Goal: Communication & Community: Answer question/provide support

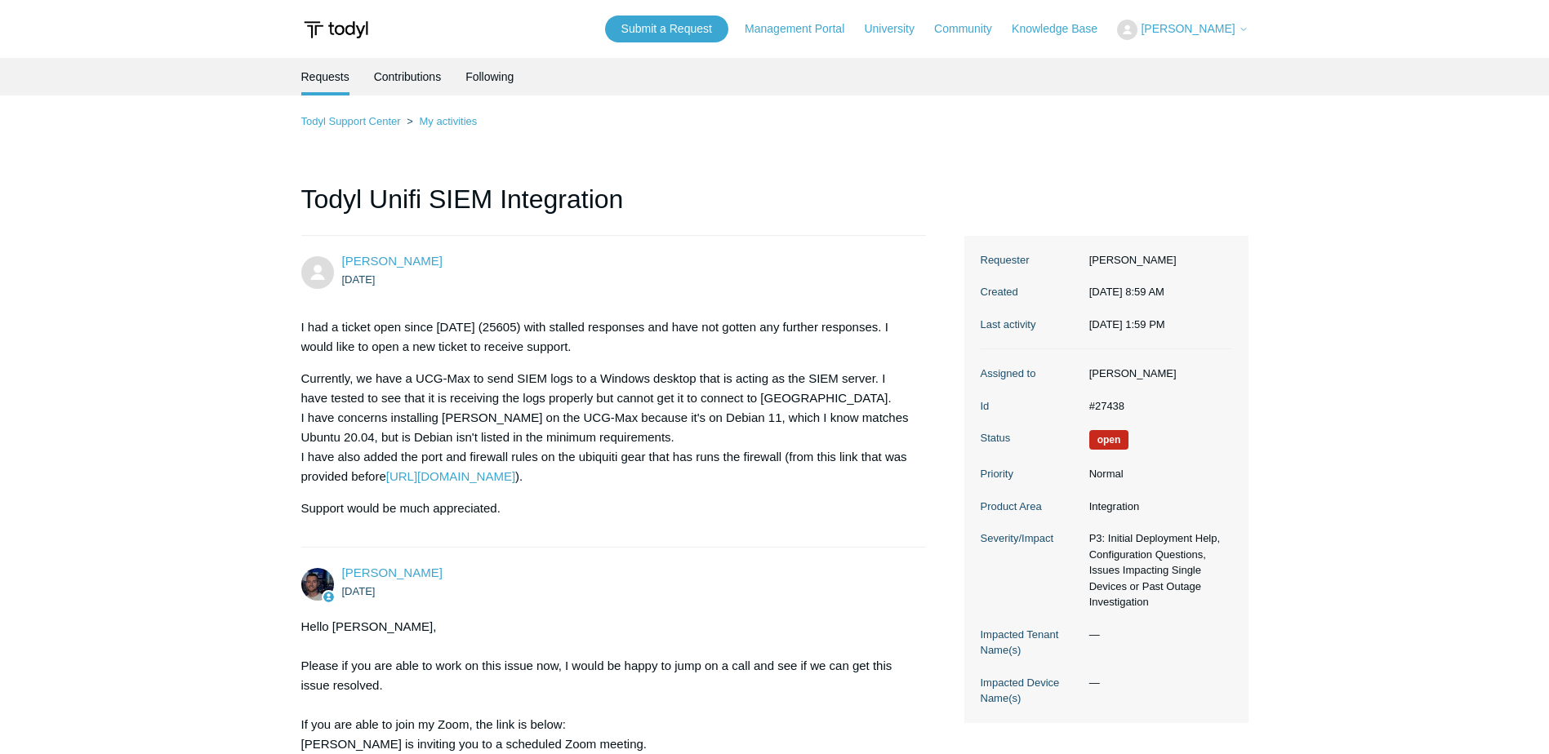
scroll to position [1103, 0]
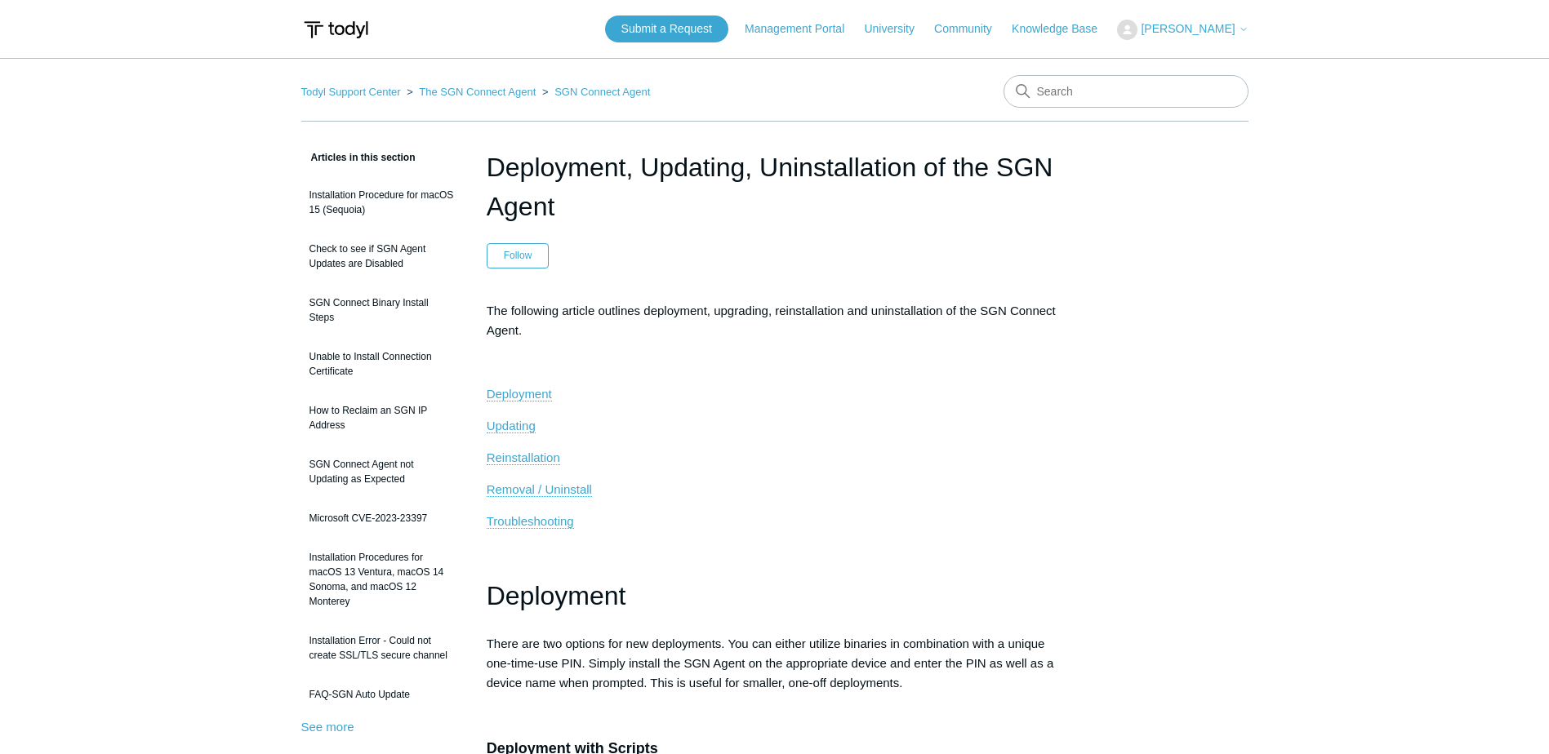
scroll to position [980, 0]
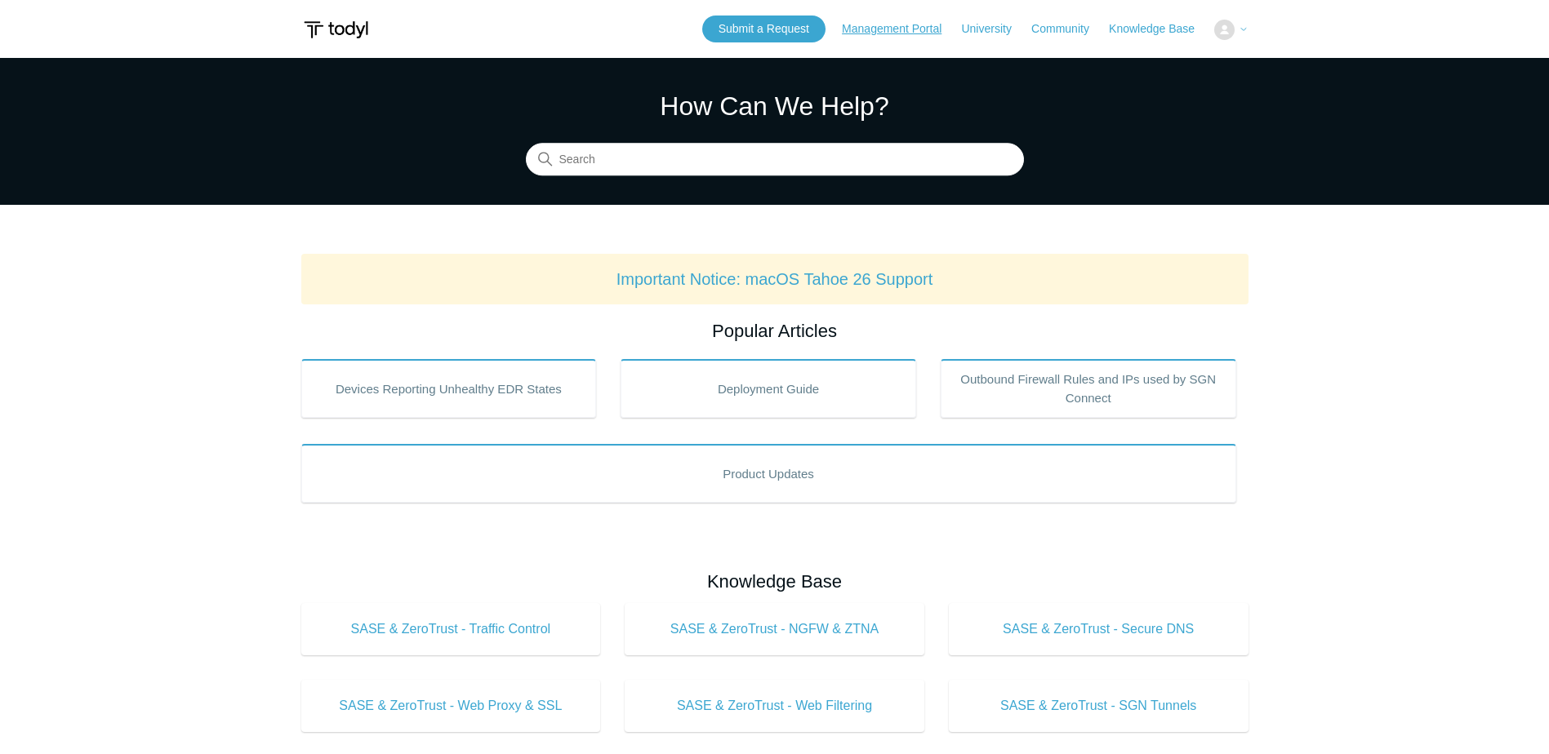
click at [884, 22] on link "Management Portal" at bounding box center [900, 28] width 116 height 17
click at [1229, 23] on img at bounding box center [1224, 30] width 20 height 20
click at [1247, 30] on icon at bounding box center [1243, 29] width 10 height 10
click at [765, 31] on link "Submit a Request" at bounding box center [763, 29] width 123 height 27
click at [1233, 30] on img at bounding box center [1224, 30] width 20 height 20
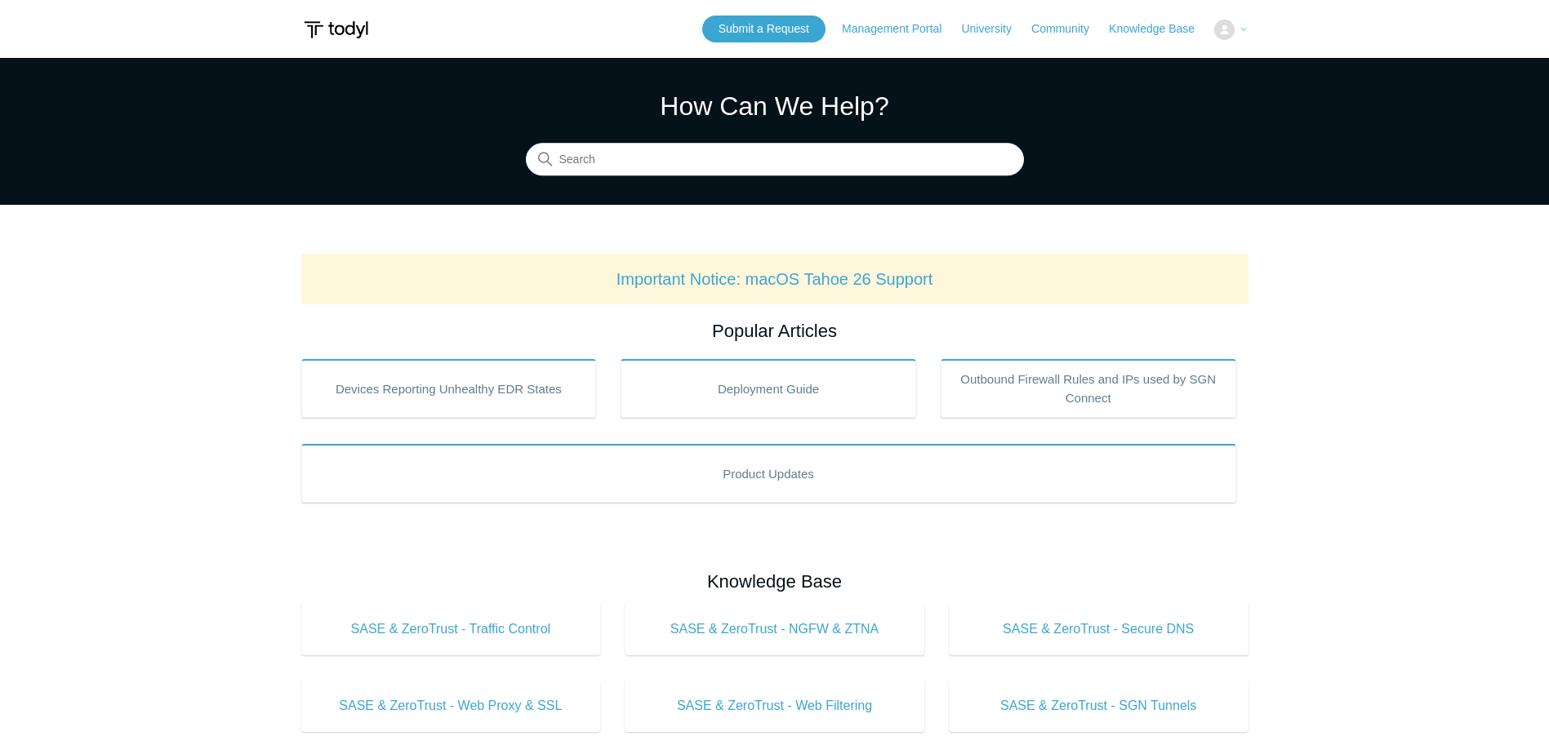
click at [1224, 33] on img at bounding box center [1224, 30] width 20 height 20
click at [1211, 24] on div "Submit a Request Management Portal University Community Knowledge Base My Suppo…" at bounding box center [975, 29] width 546 height 27
click at [1220, 28] on img at bounding box center [1224, 30] width 20 height 20
drag, startPoint x: 1241, startPoint y: 29, endPoint x: 848, endPoint y: 0, distance: 393.7
click at [1240, 29] on icon at bounding box center [1243, 29] width 10 height 10
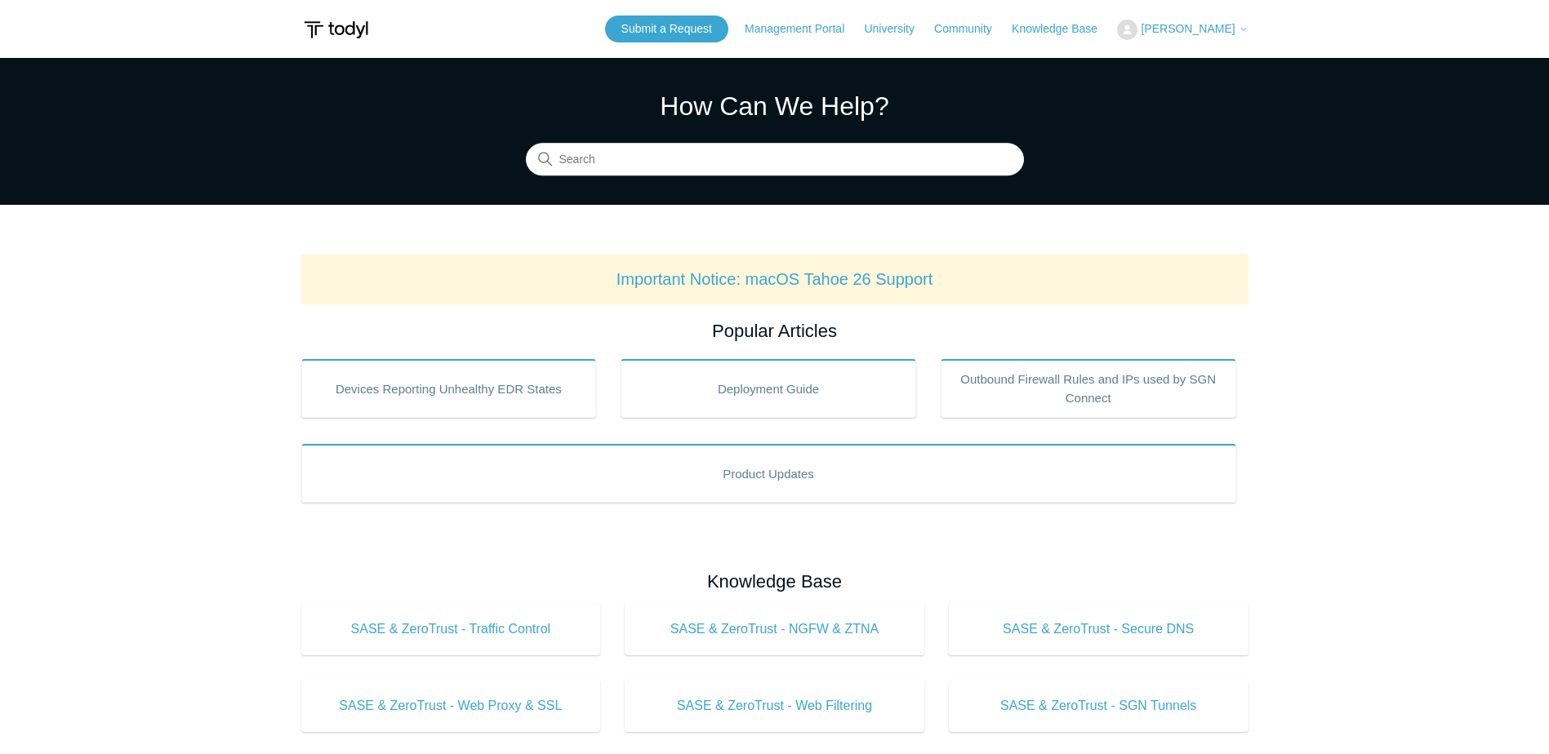
click at [330, 32] on img at bounding box center [335, 30] width 69 height 30
click at [1237, 34] on button at bounding box center [1230, 30] width 33 height 20
click at [1237, 31] on button at bounding box center [1230, 30] width 33 height 20
click at [1238, 33] on icon at bounding box center [1243, 29] width 10 height 10
click at [1243, 29] on icon at bounding box center [1243, 29] width 10 height 10
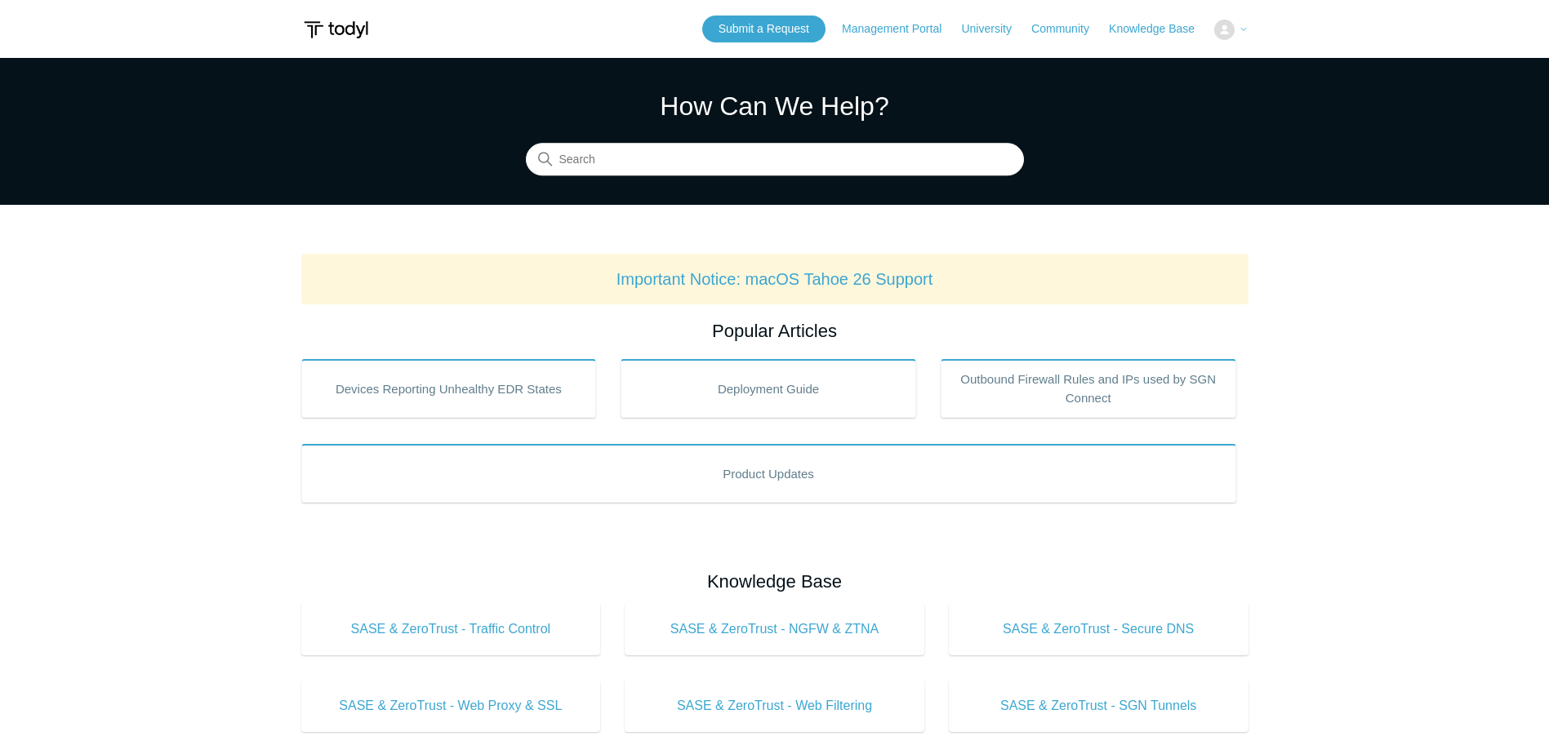
click at [1243, 29] on icon at bounding box center [1243, 29] width 10 height 10
click at [1168, 30] on link "Knowledge Base" at bounding box center [1160, 28] width 102 height 17
click at [1238, 26] on icon at bounding box center [1243, 29] width 10 height 10
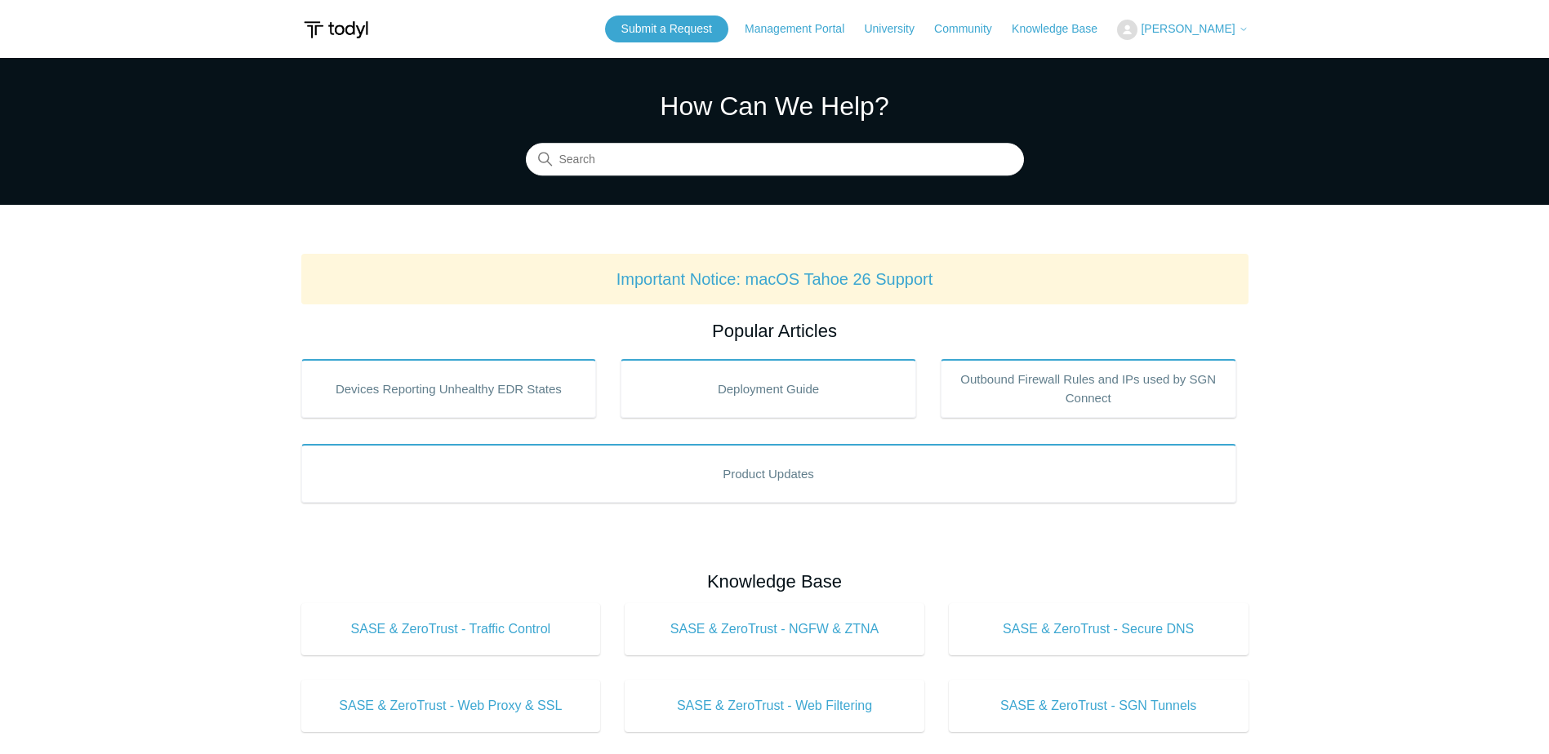
click at [1229, 30] on span "[PERSON_NAME]" at bounding box center [1187, 28] width 94 height 13
click at [1221, 63] on link "My Support Requests" at bounding box center [1197, 64] width 159 height 29
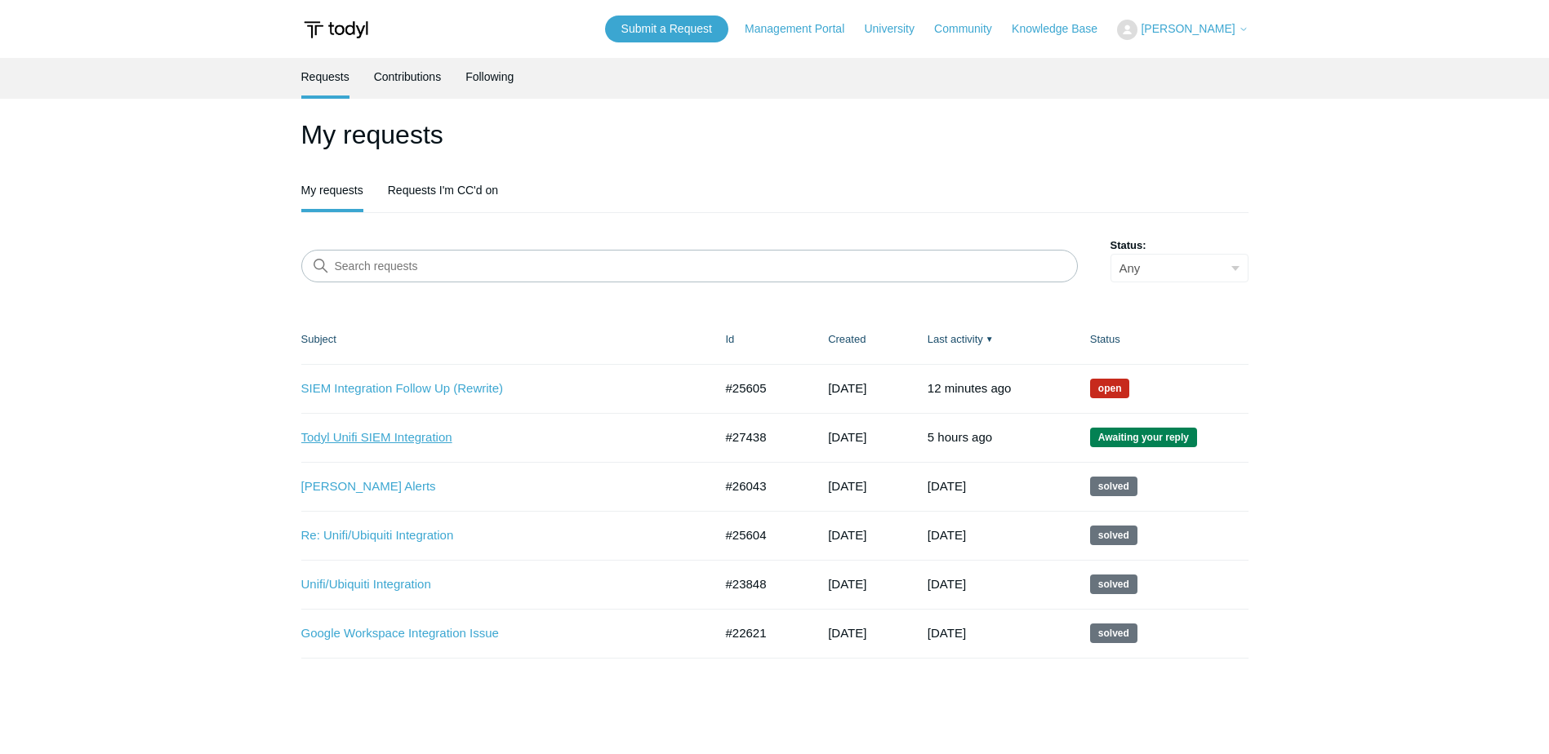
click at [396, 433] on link "Todyl Unifi SIEM Integration" at bounding box center [495, 438] width 388 height 19
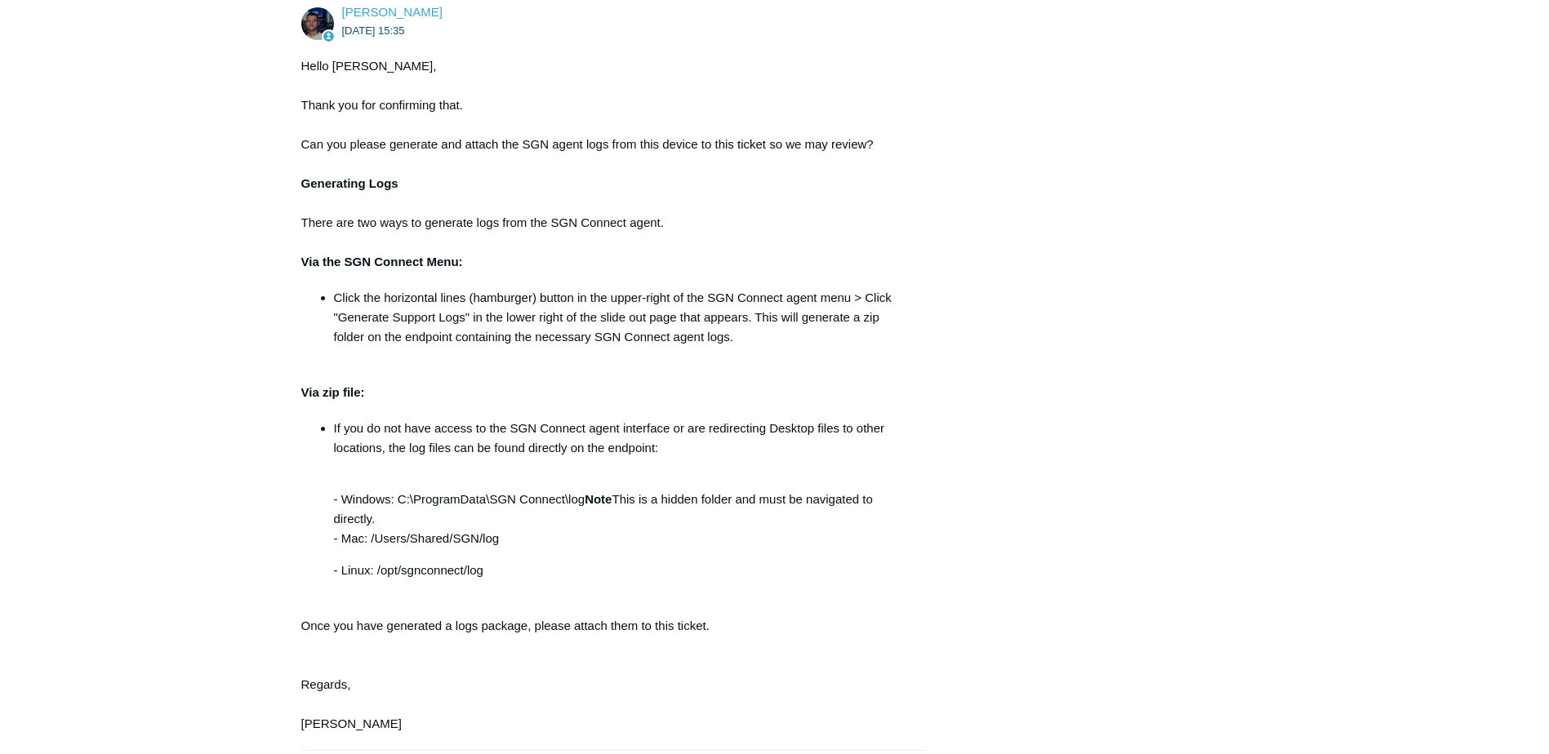
scroll to position [1622, 0]
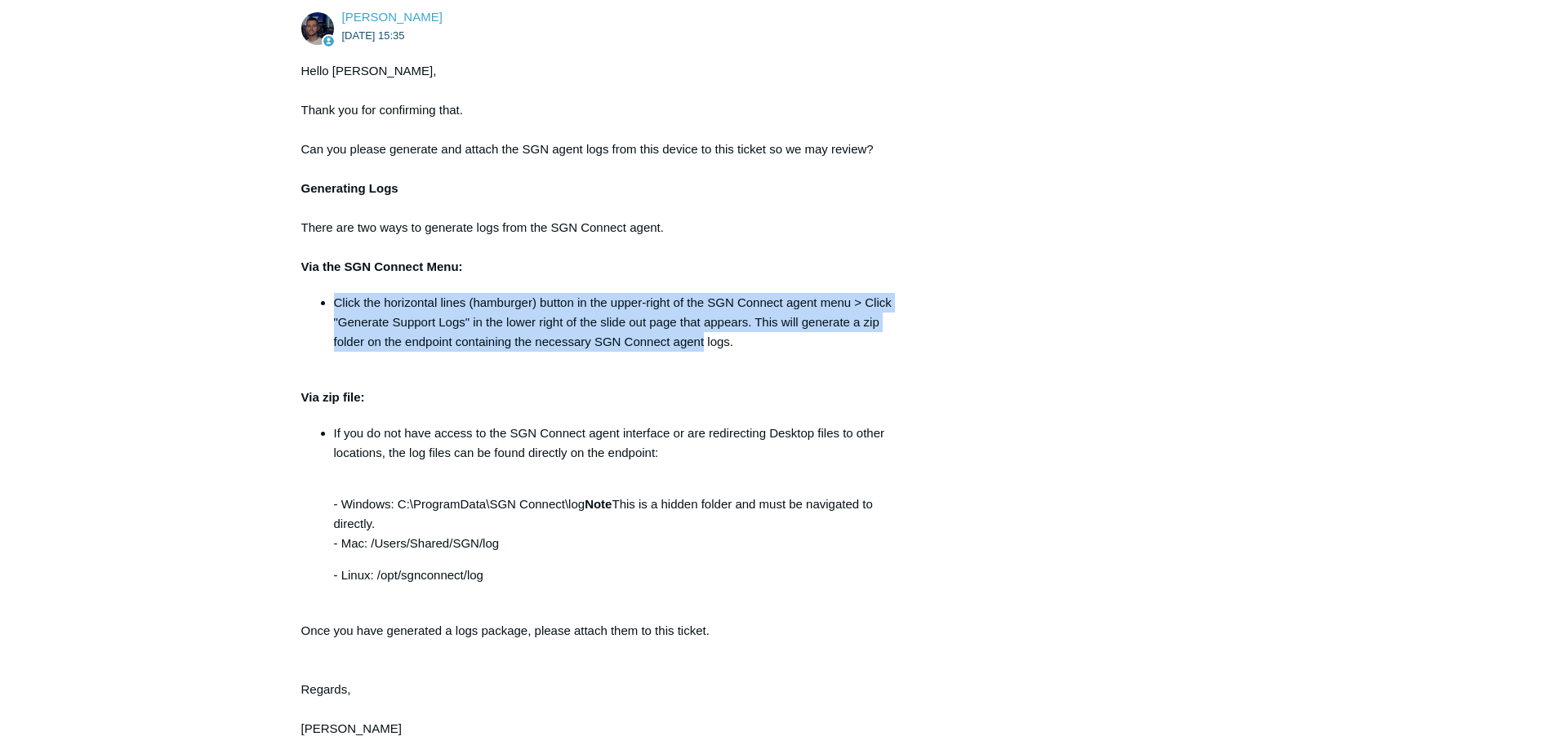
drag, startPoint x: 330, startPoint y: 328, endPoint x: 704, endPoint y: 362, distance: 375.4
click at [704, 352] on ul "Click the horizontal lines (hamburger) button in the upper-right of the SGN Con…" at bounding box center [614, 322] width 593 height 59
click at [704, 352] on li "Click the horizontal lines (hamburger) button in the upper-right of the SGN Con…" at bounding box center [622, 322] width 576 height 59
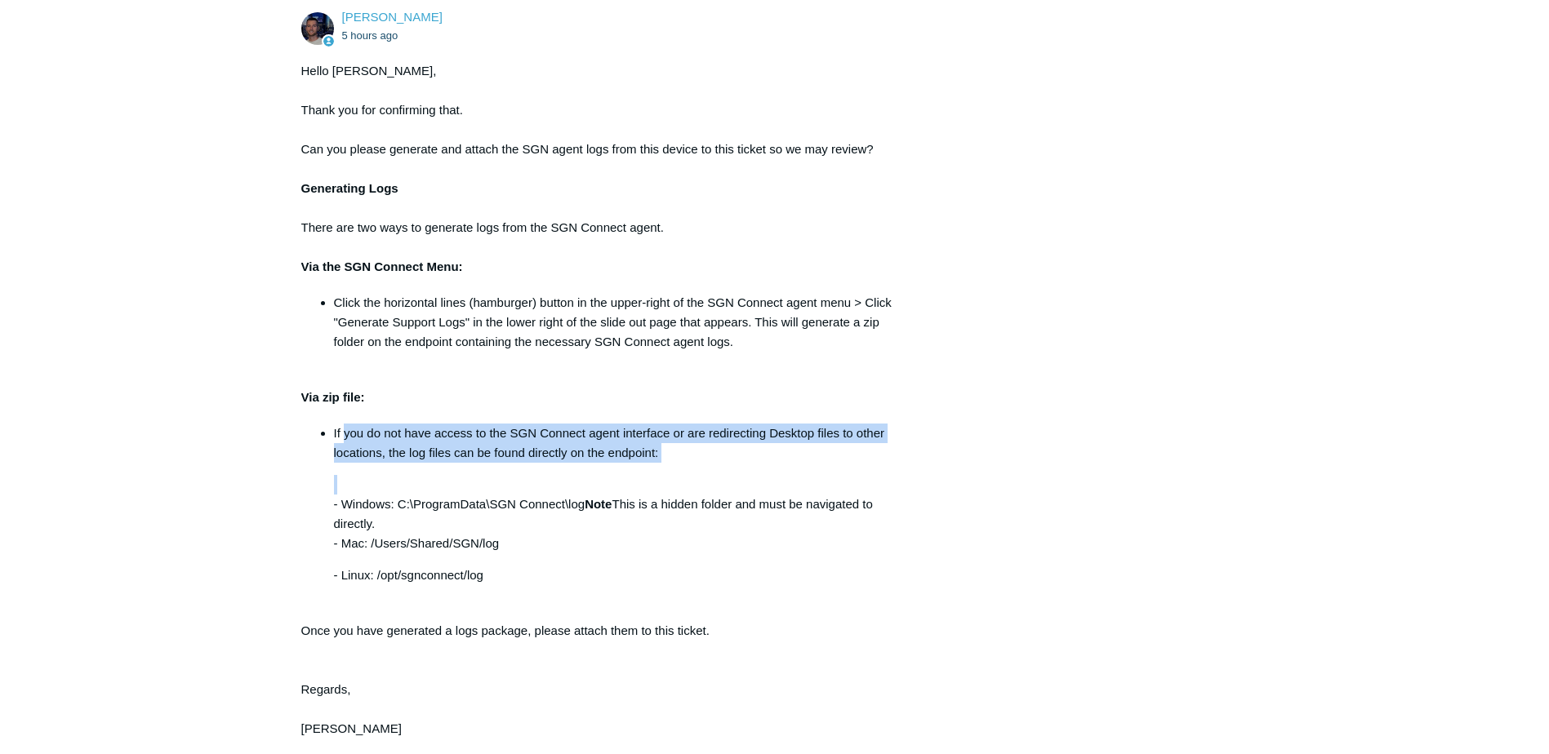
drag, startPoint x: 344, startPoint y: 454, endPoint x: 625, endPoint y: 506, distance: 286.5
click at [625, 506] on li "If you do not have access to the SGN Connect agent interface or are redirecting…" at bounding box center [622, 505] width 576 height 162
drag, startPoint x: 625, startPoint y: 506, endPoint x: 402, endPoint y: 509, distance: 223.7
click at [402, 509] on p "- Windows: C:\ProgramData\SGN Connect\log Note This is a hidden folder and must…" at bounding box center [622, 514] width 576 height 78
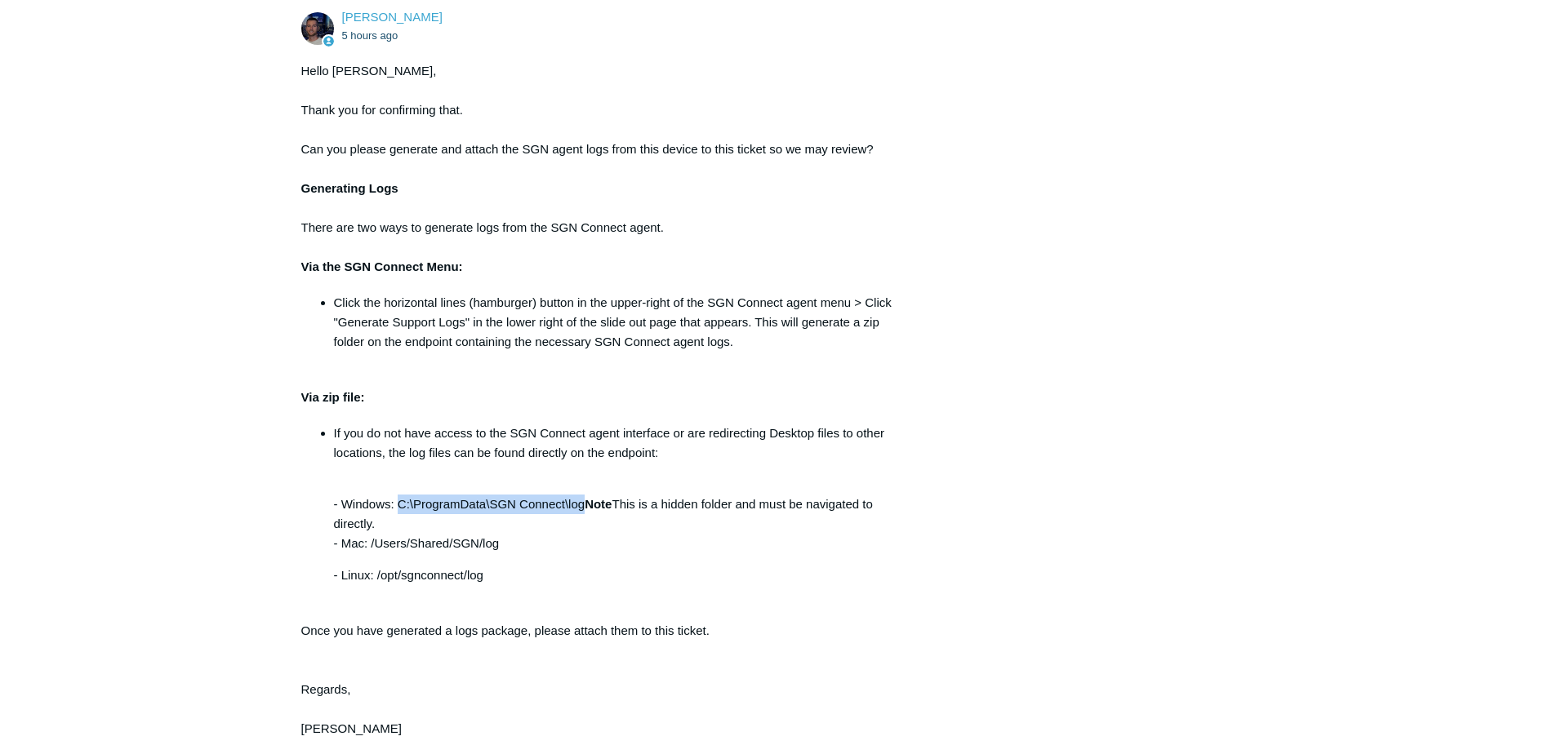
drag, startPoint x: 397, startPoint y: 527, endPoint x: 584, endPoint y: 526, distance: 187.0
click at [584, 526] on p "- Windows: C:\ProgramData\SGN Connect\log Note This is a hidden folder and must…" at bounding box center [622, 514] width 576 height 78
copy p "C:\ProgramData\SGN Connect\log"
drag, startPoint x: 30, startPoint y: 384, endPoint x: 39, endPoint y: 386, distance: 9.3
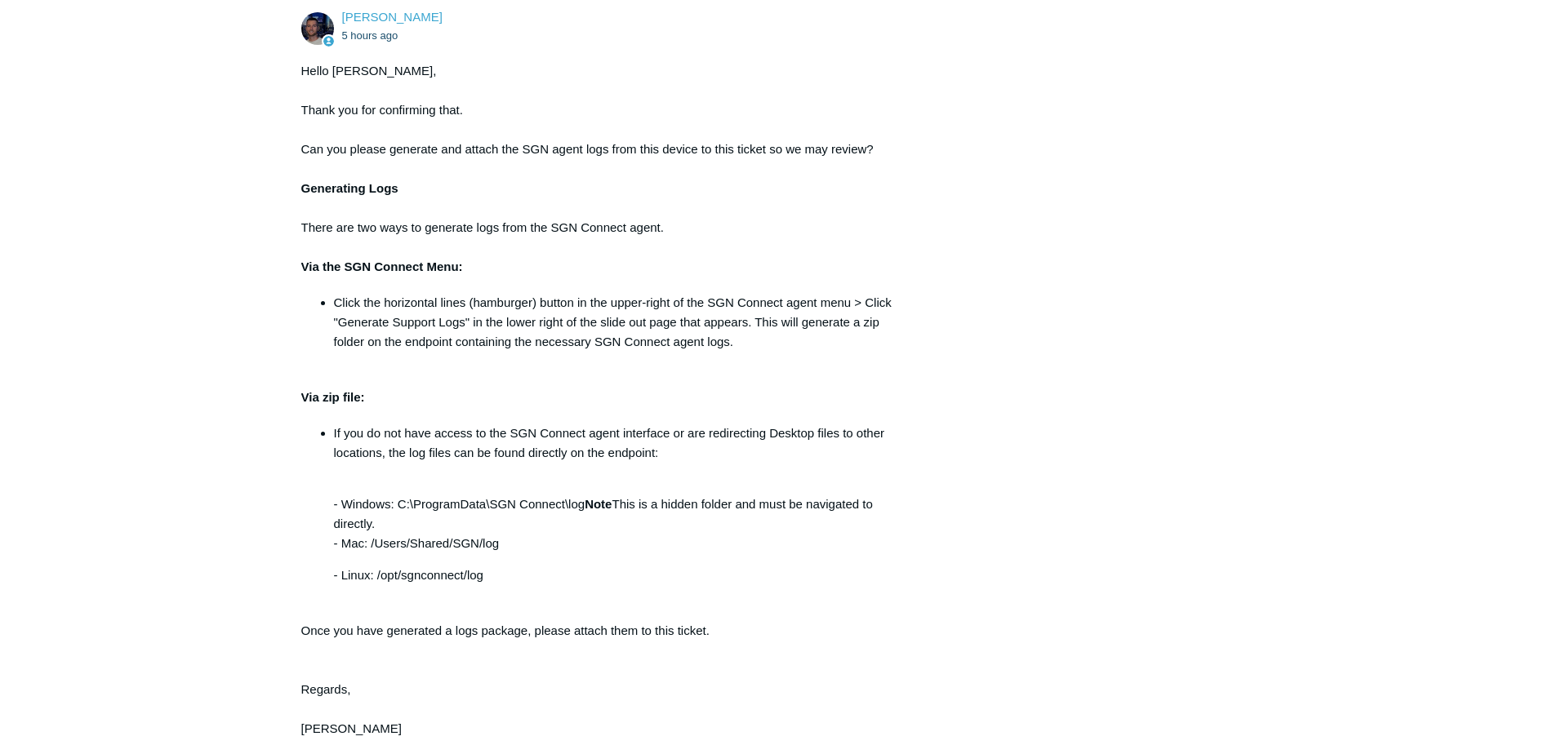
drag, startPoint x: 485, startPoint y: 523, endPoint x: 720, endPoint y: 524, distance: 235.1
click at [720, 524] on p "- Windows: C:\ProgramData\SGN Connect\log Note This is a hidden folder and must…" at bounding box center [622, 514] width 576 height 78
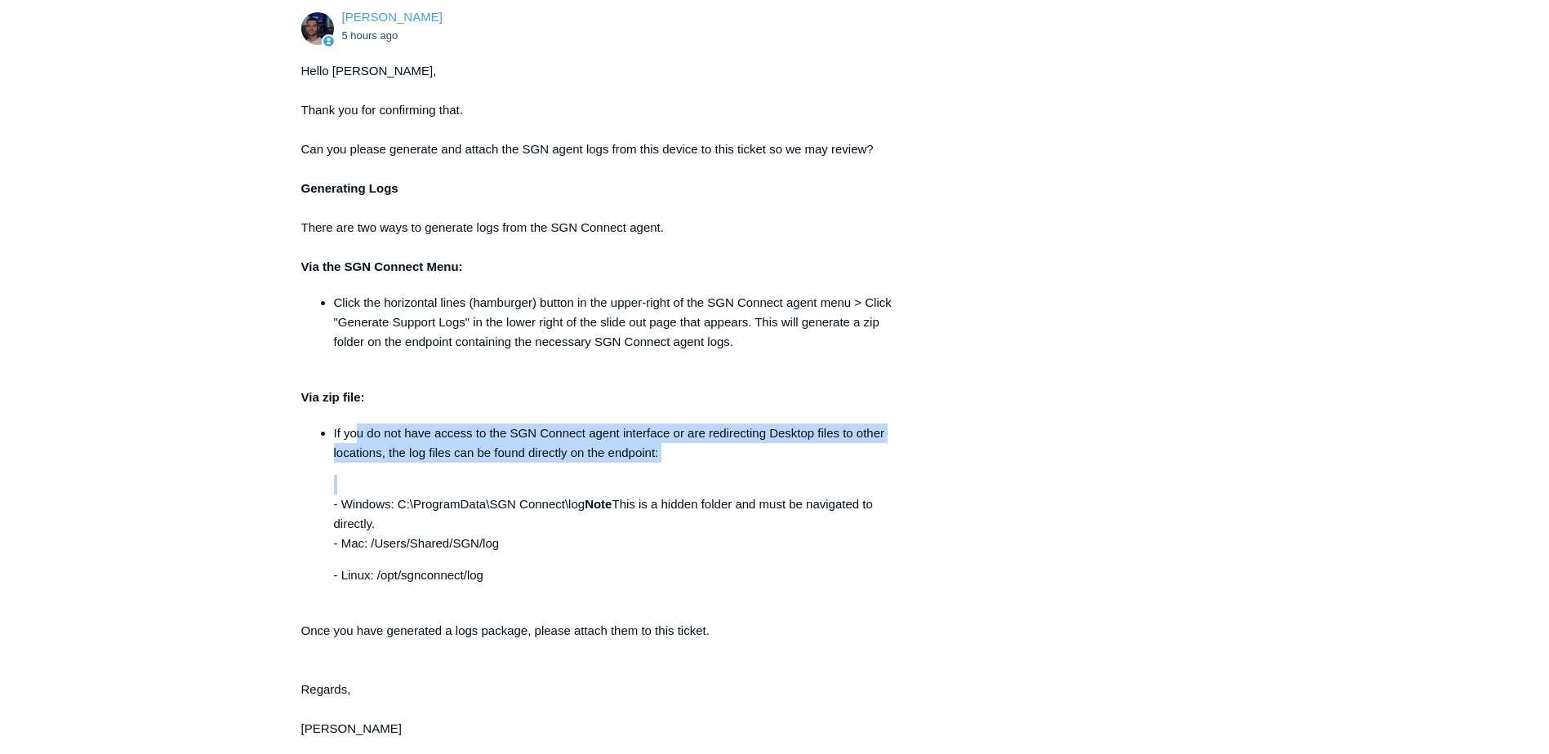
drag, startPoint x: 353, startPoint y: 453, endPoint x: 487, endPoint y: 484, distance: 137.4
click at [487, 484] on li "If you do not have access to the SGN Connect agent interface or are redirecting…" at bounding box center [622, 505] width 576 height 162
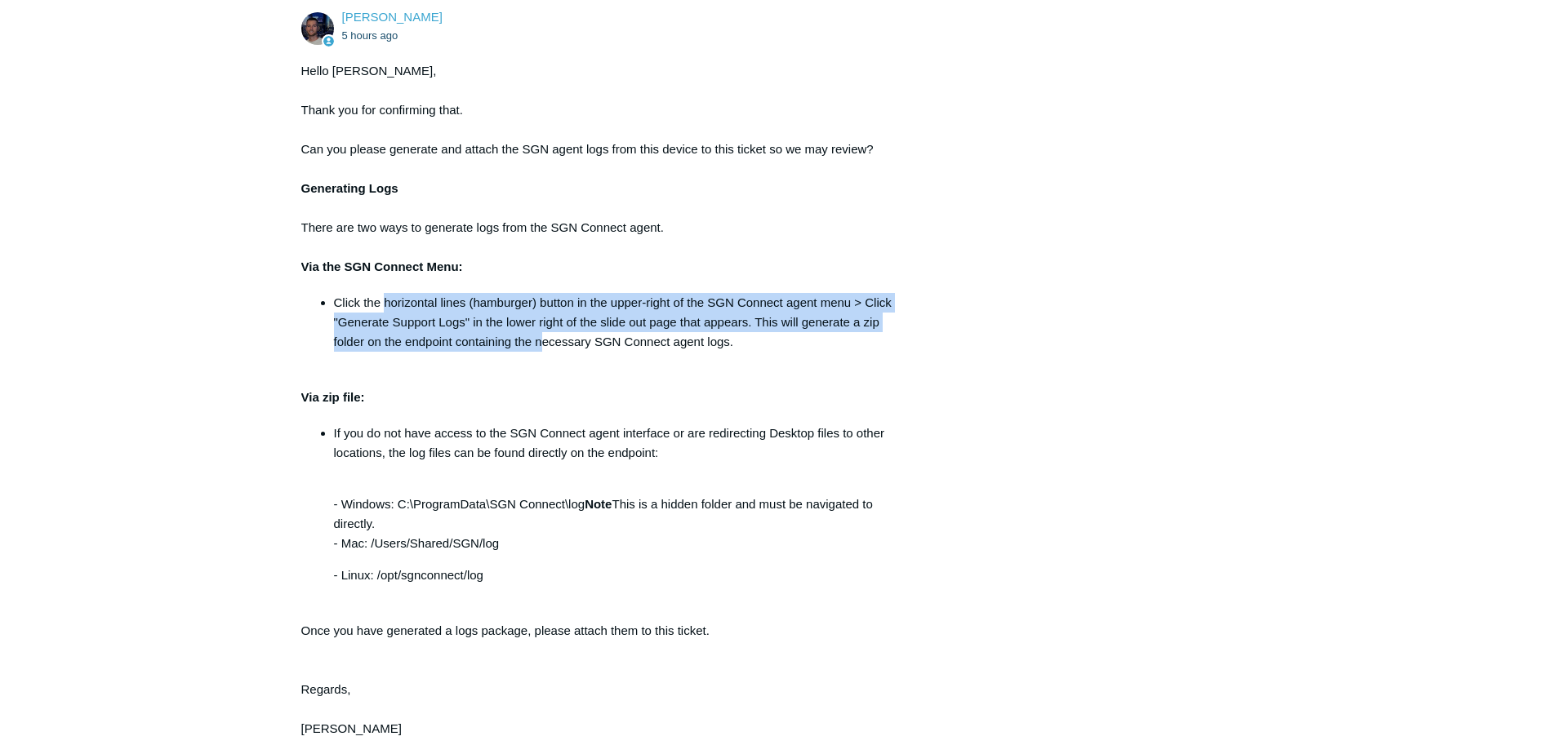
drag, startPoint x: 518, startPoint y: 331, endPoint x: 545, endPoint y: 352, distance: 34.3
click at [545, 352] on li "Click the horizontal lines (hamburger) button in the upper-right of the SGN Con…" at bounding box center [622, 322] width 576 height 59
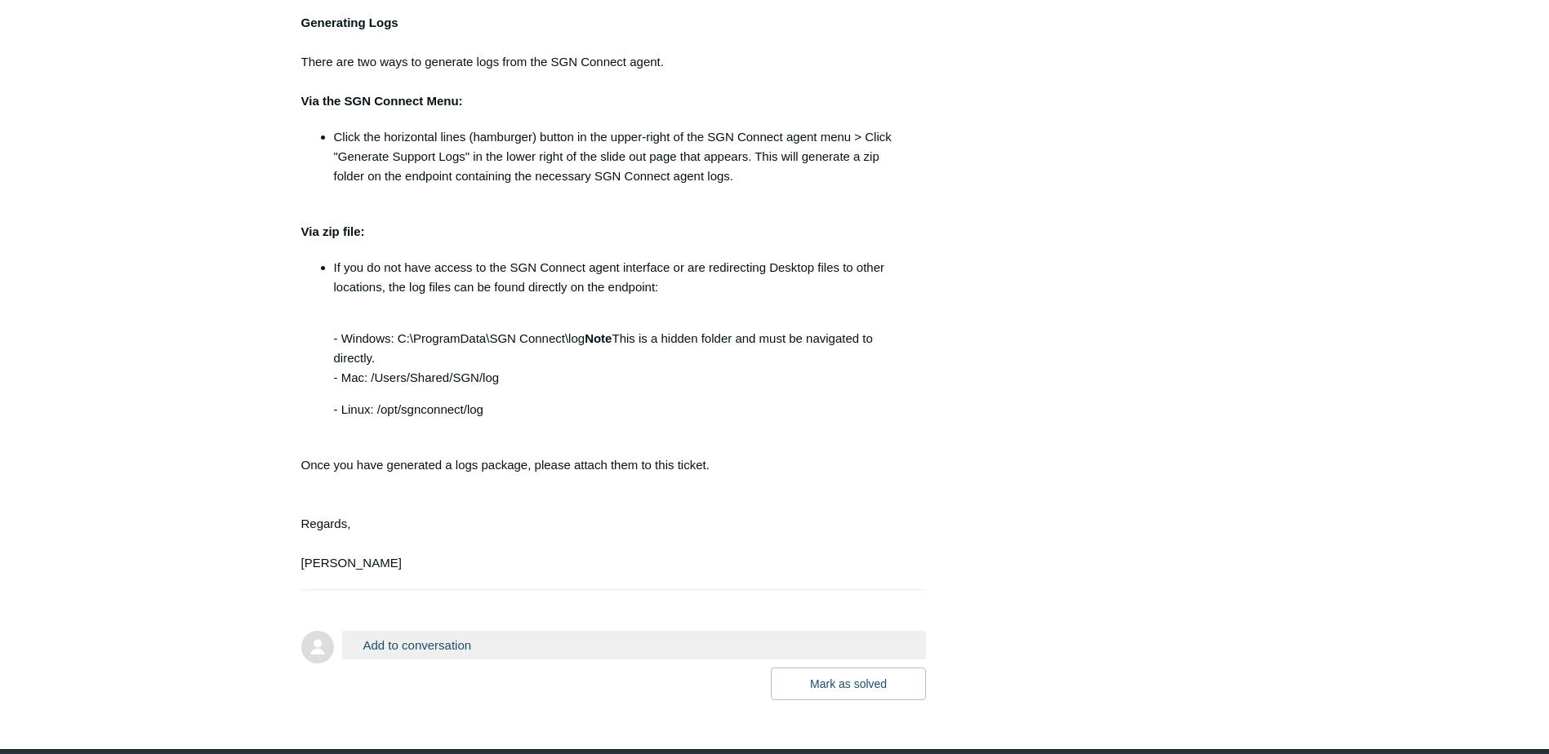
scroll to position [1785, 0]
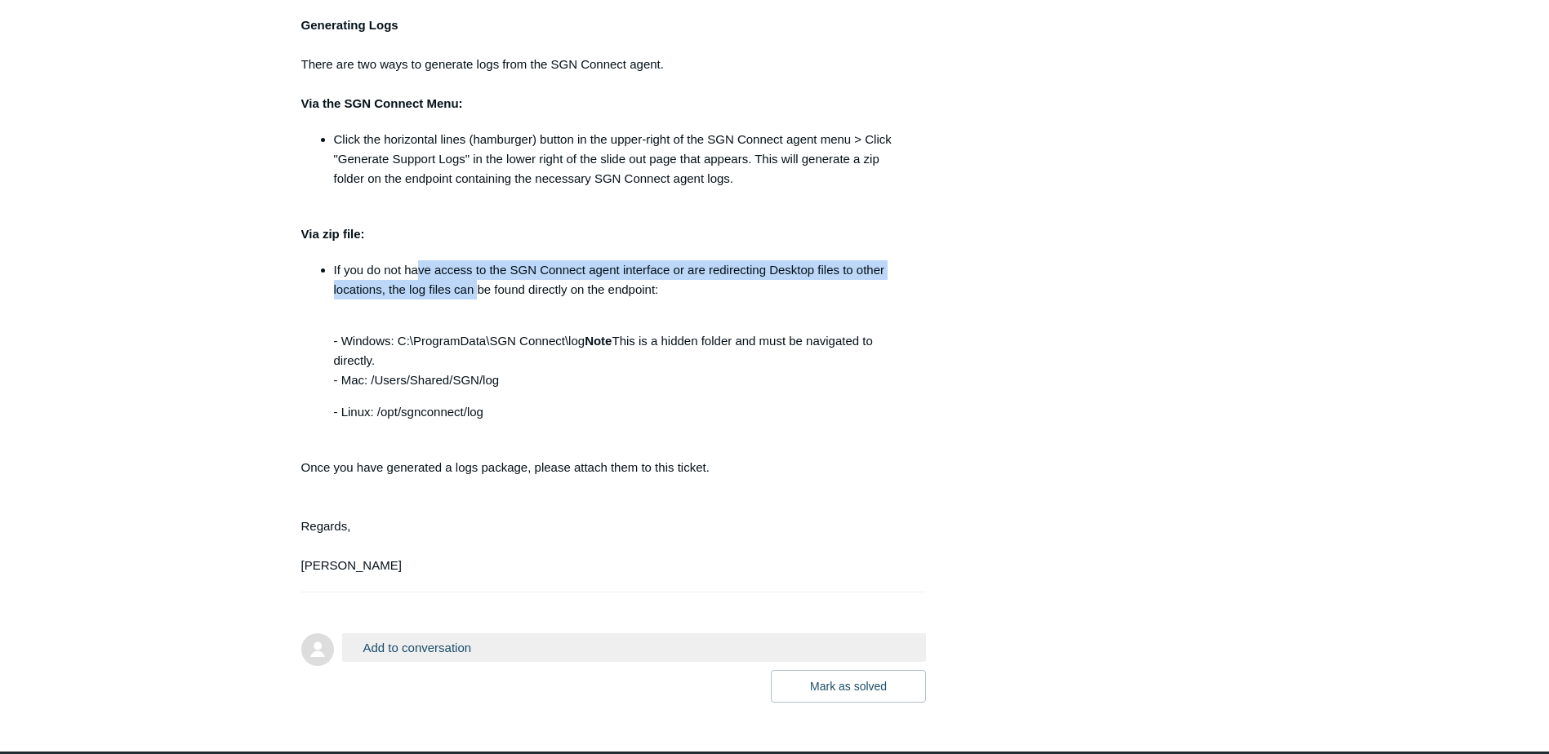
click at [476, 300] on p "If you do not have access to the SGN Connect agent interface or are redirecting…" at bounding box center [622, 279] width 576 height 39
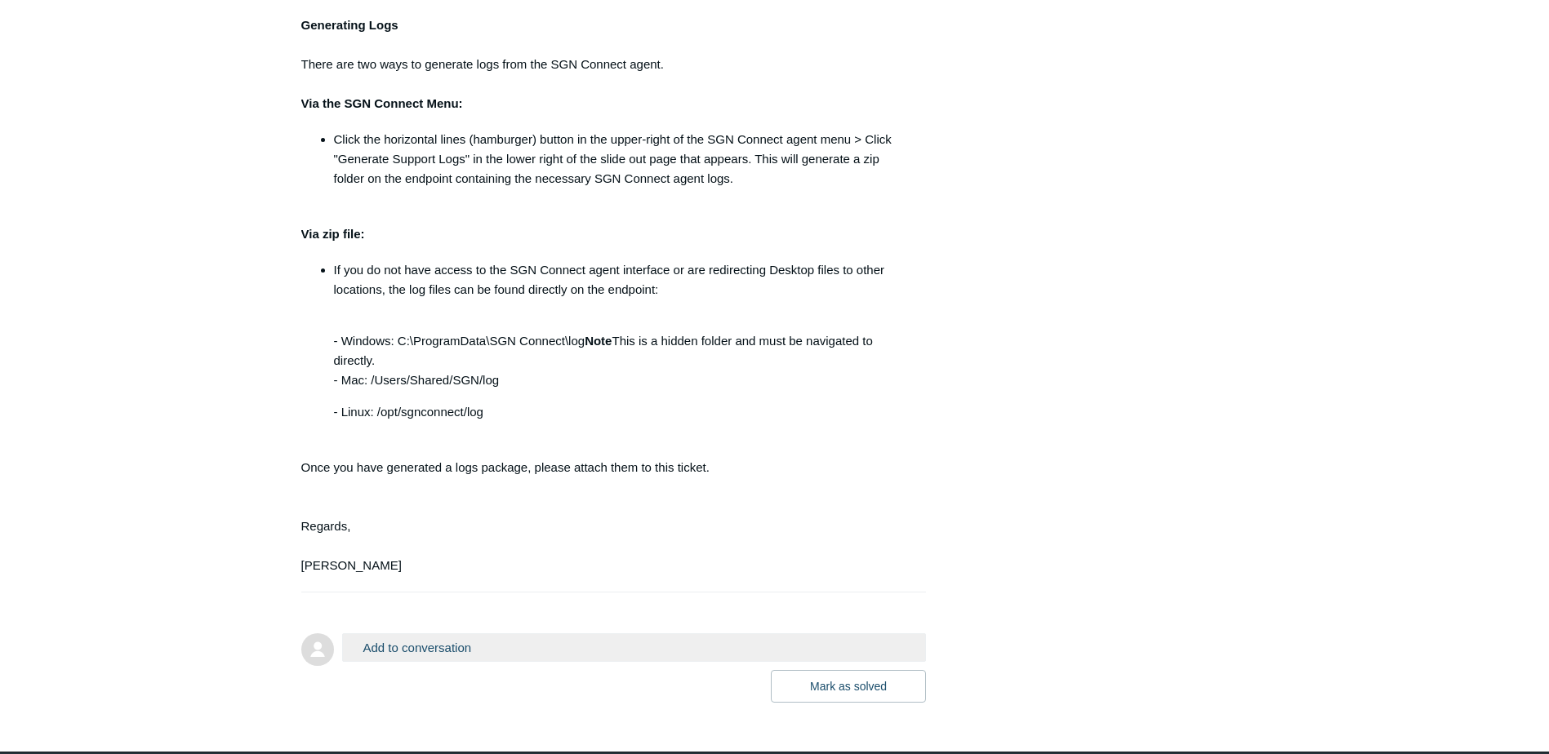
click at [447, 662] on button "Add to conversation" at bounding box center [634, 648] width 585 height 29
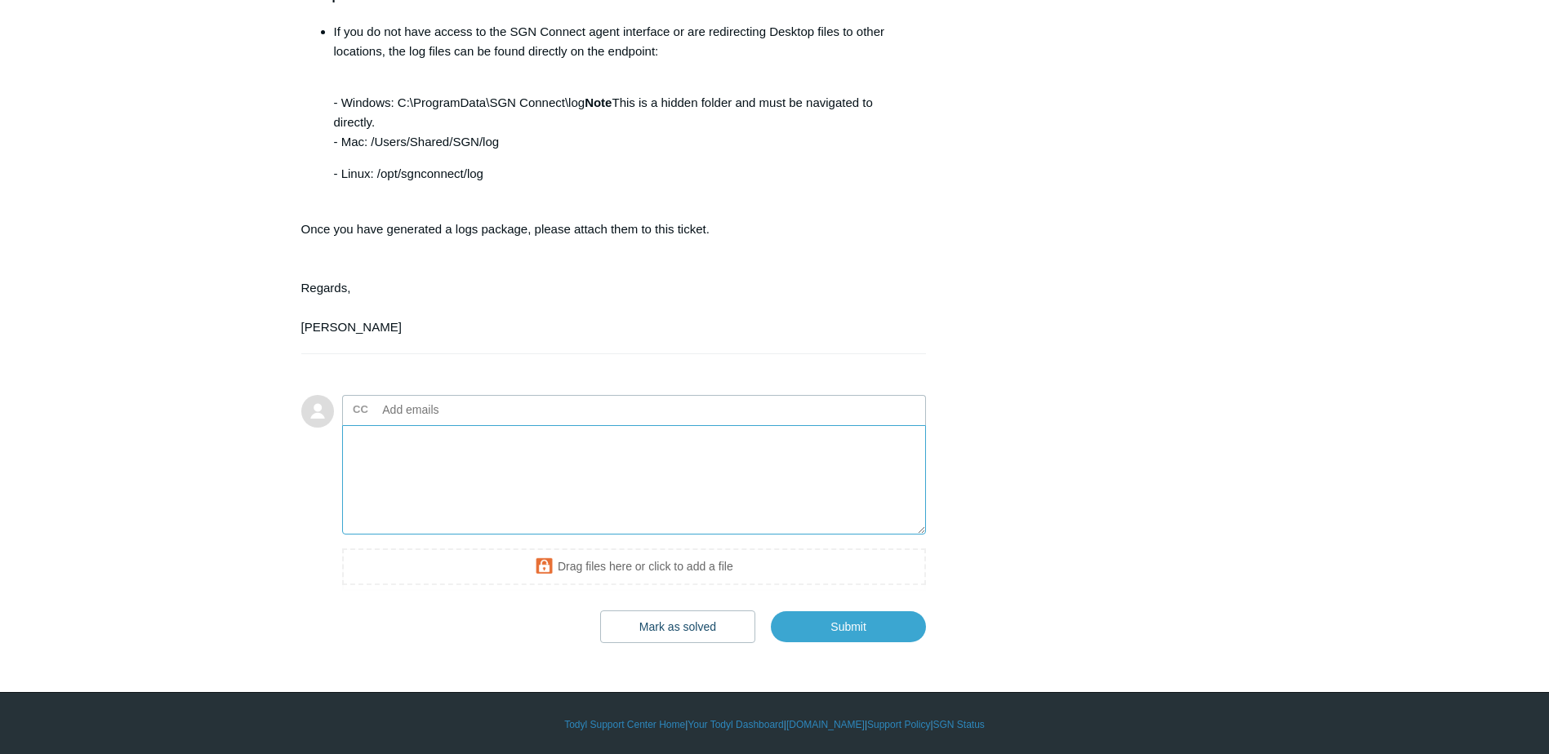
scroll to position [2030, 0]
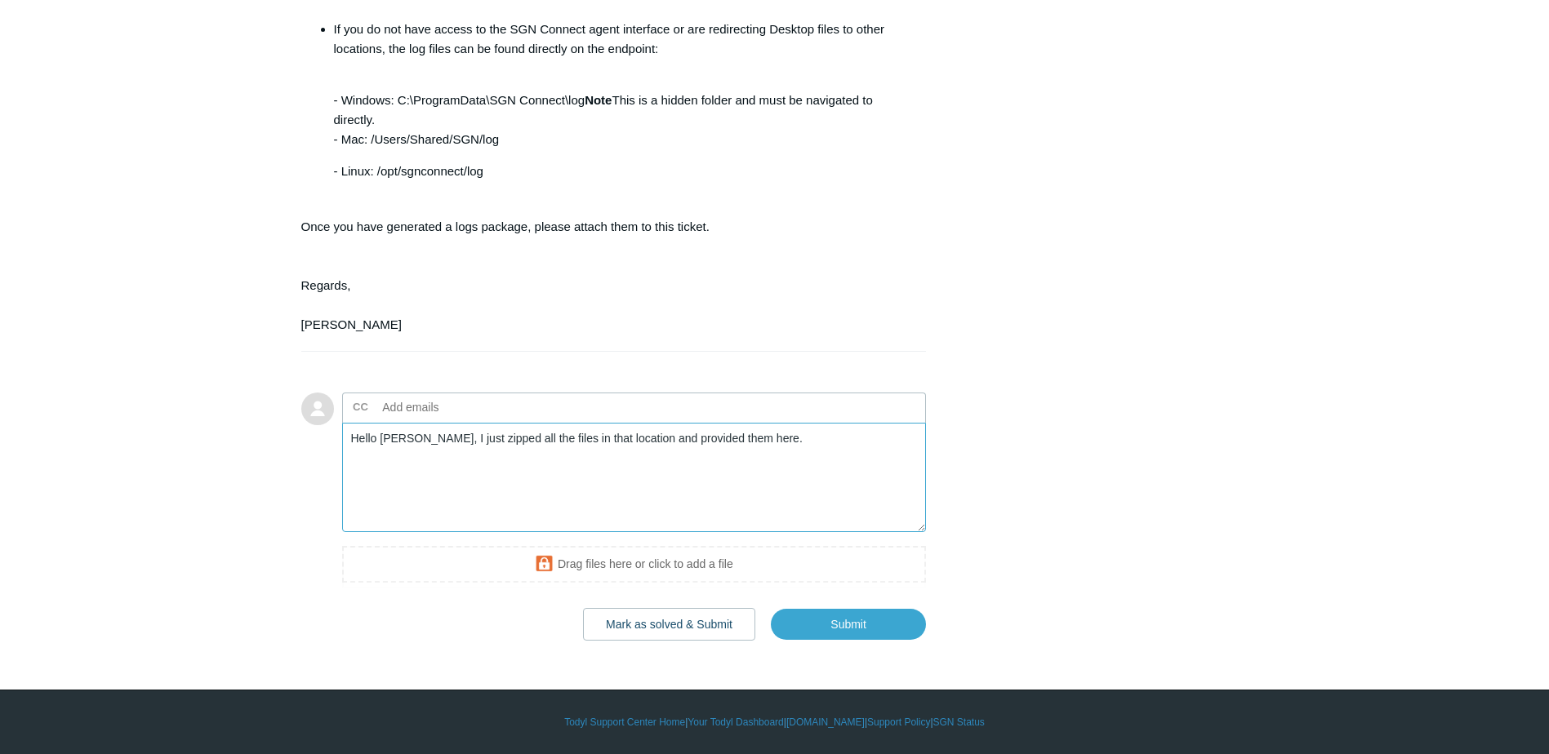
click at [425, 459] on textarea "Hello Connor, I just zipped all the files in that location and provided them he…" at bounding box center [634, 478] width 585 height 110
click at [702, 490] on textarea "Hello Connor, I just zipped all the files in that location and provided them he…" at bounding box center [634, 478] width 585 height 110
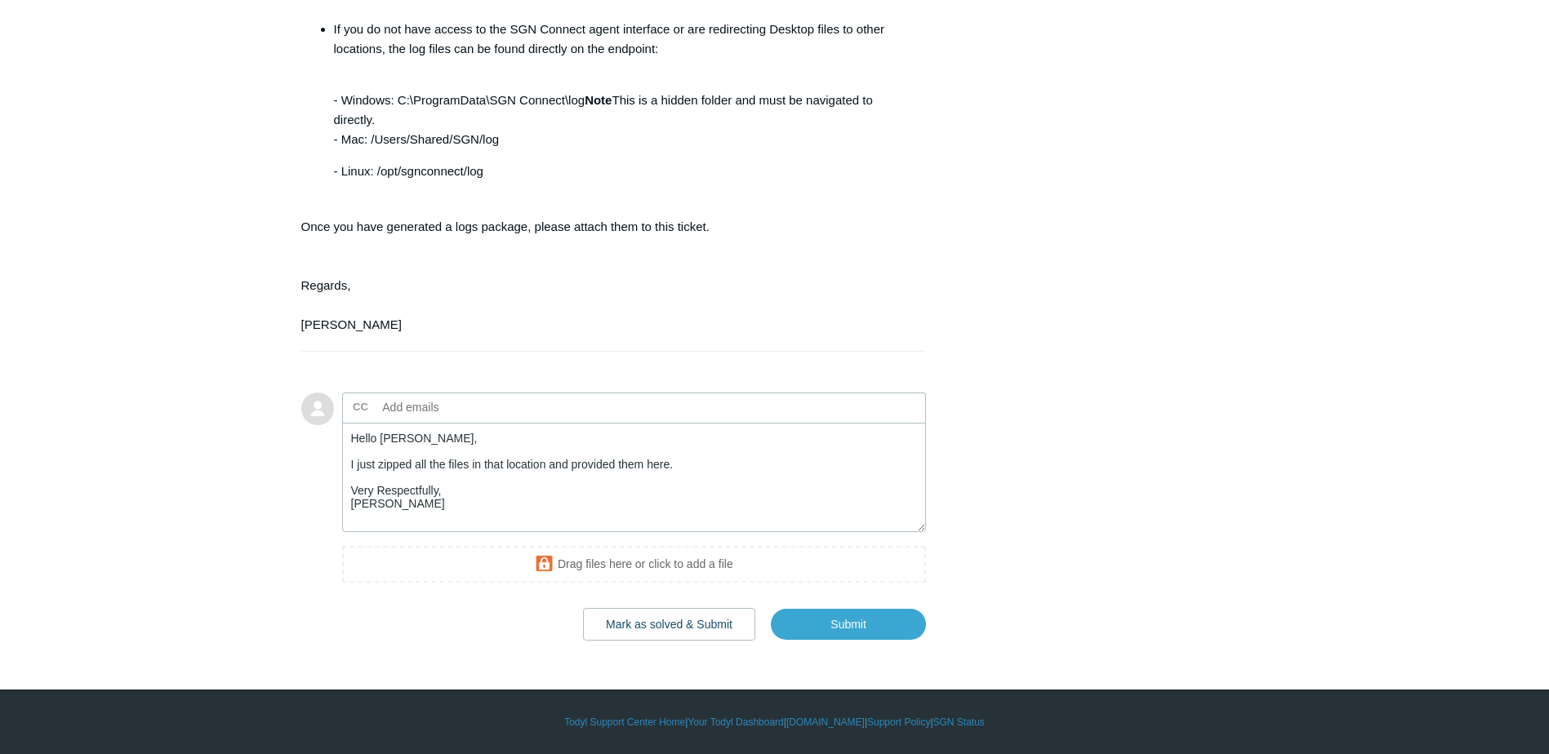
click at [682, 558] on div "CC Add emails Hello Connor, I just zipped all the files in that location and pr…" at bounding box center [634, 491] width 585 height 196
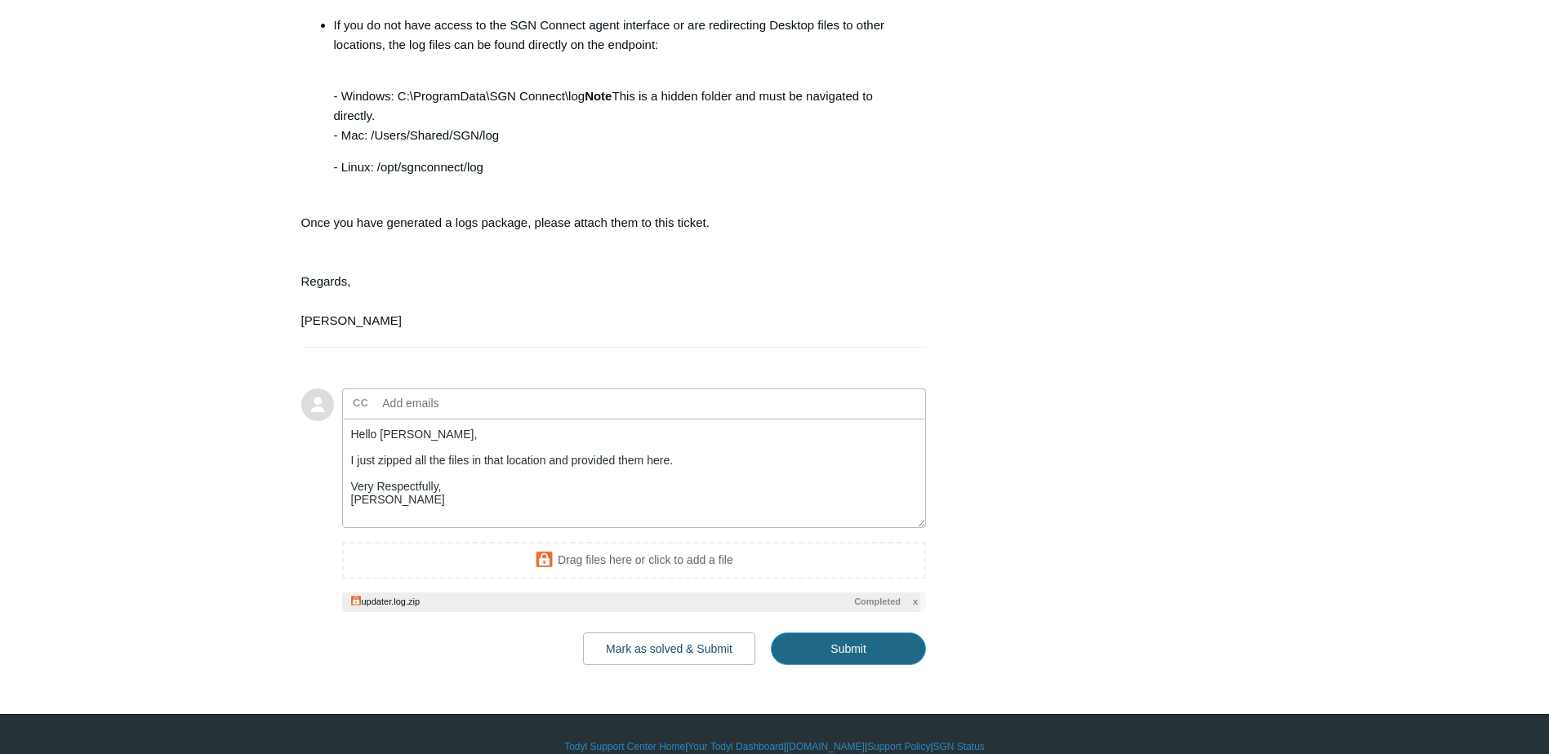
click at [882, 665] on input "Submit" at bounding box center [848, 649] width 155 height 33
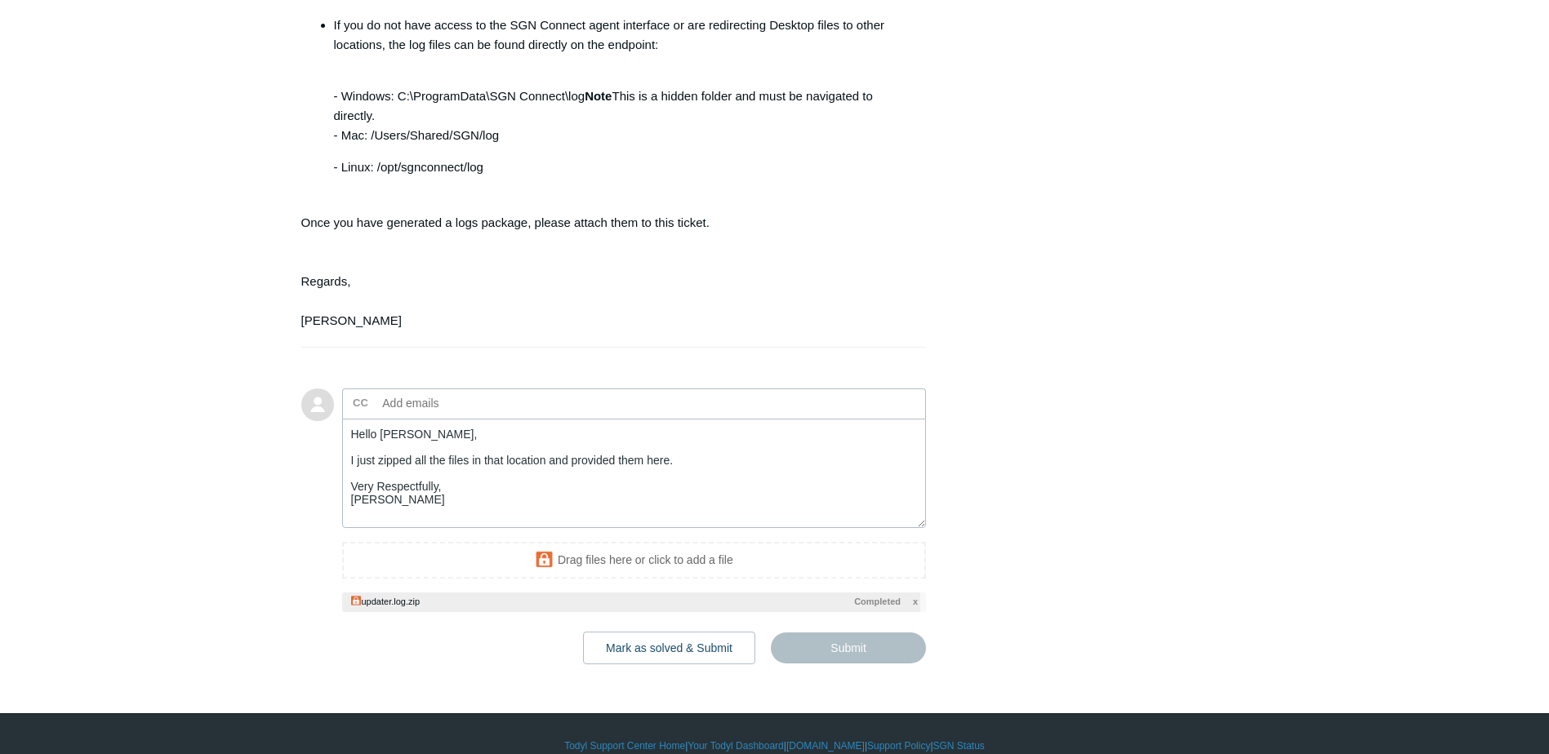
type textarea "Hello Connor, I just zipped all the files in that location and provided them he…"
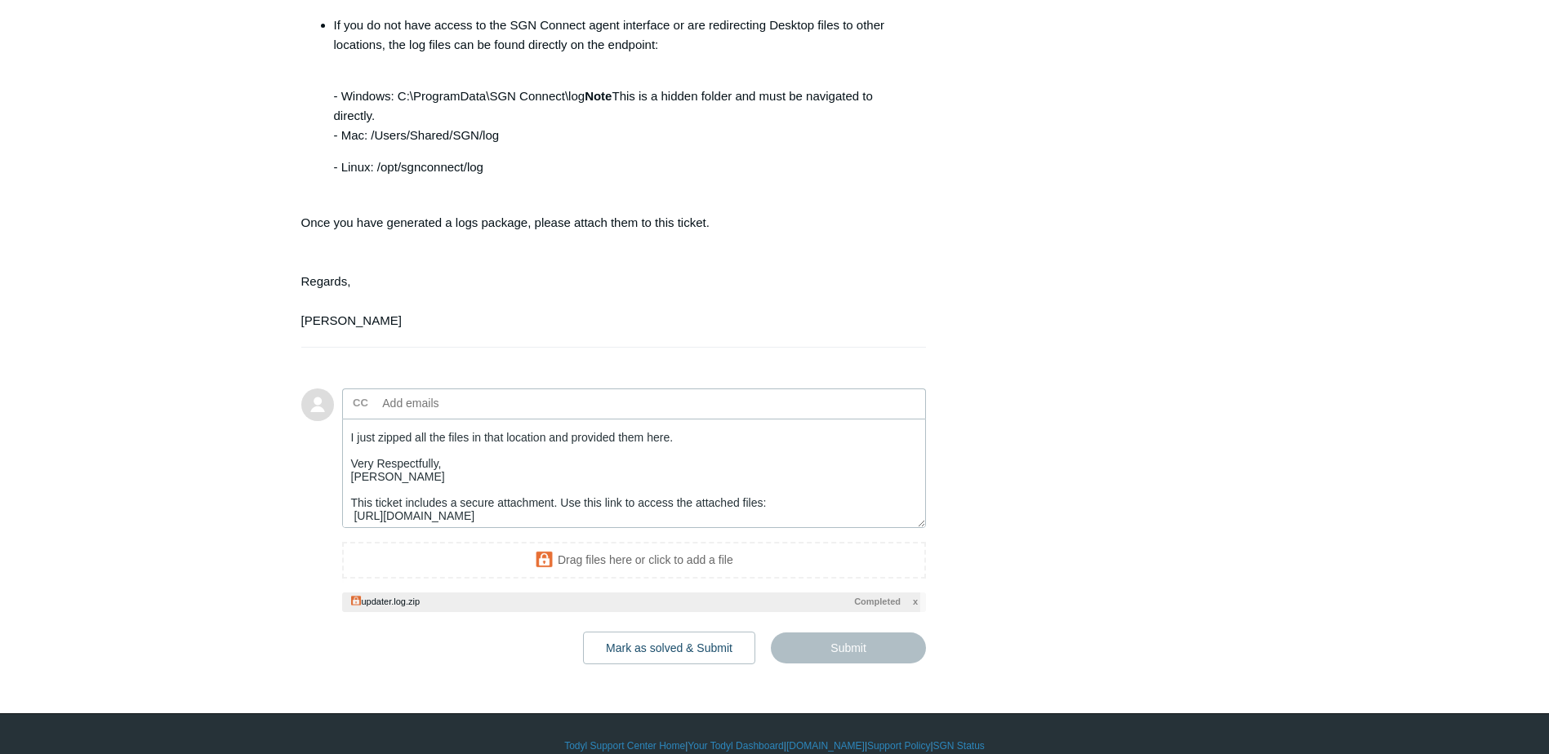
scroll to position [52, 0]
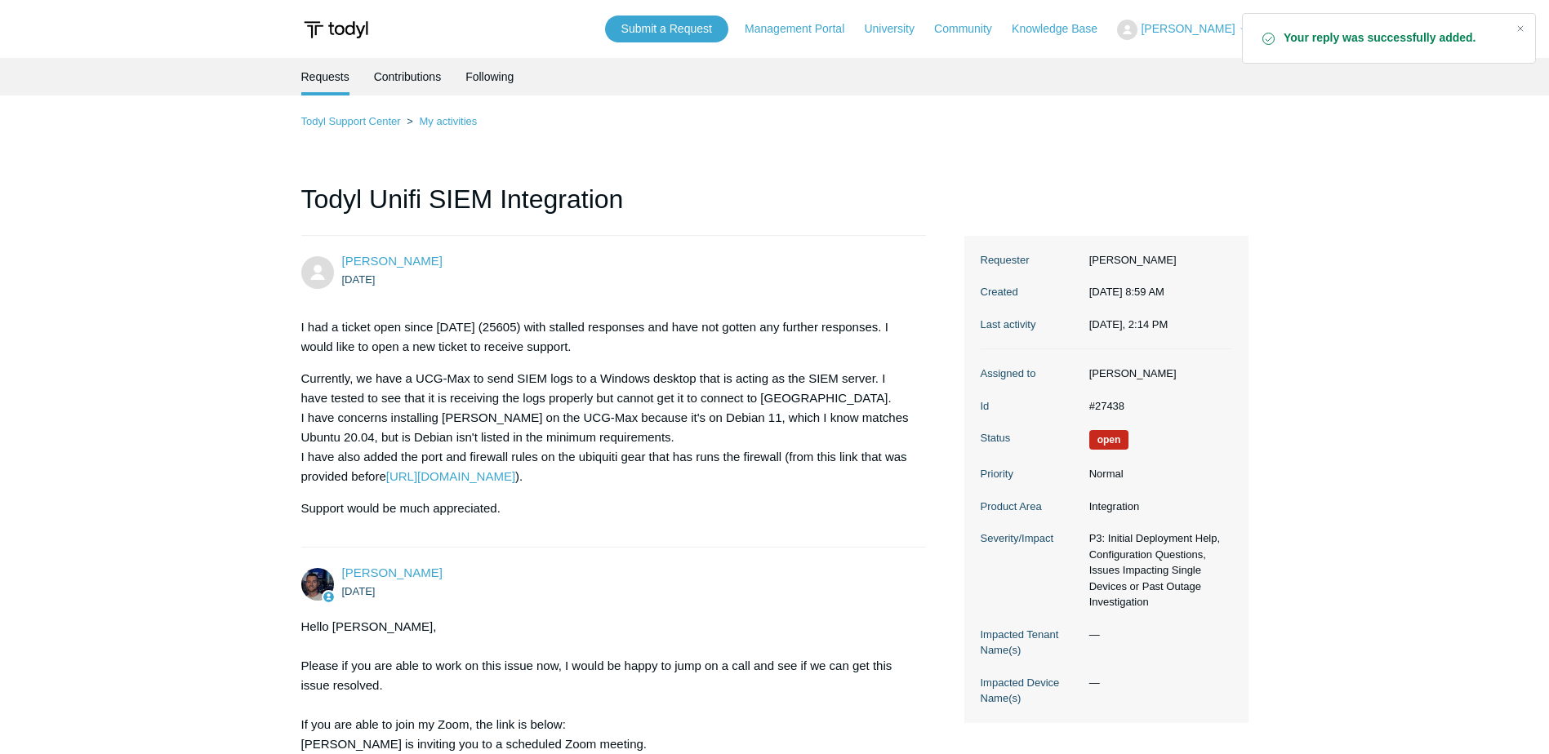
drag, startPoint x: 983, startPoint y: 635, endPoint x: 973, endPoint y: 253, distance: 382.2
click at [711, 31] on link "Submit a Request" at bounding box center [666, 29] width 123 height 27
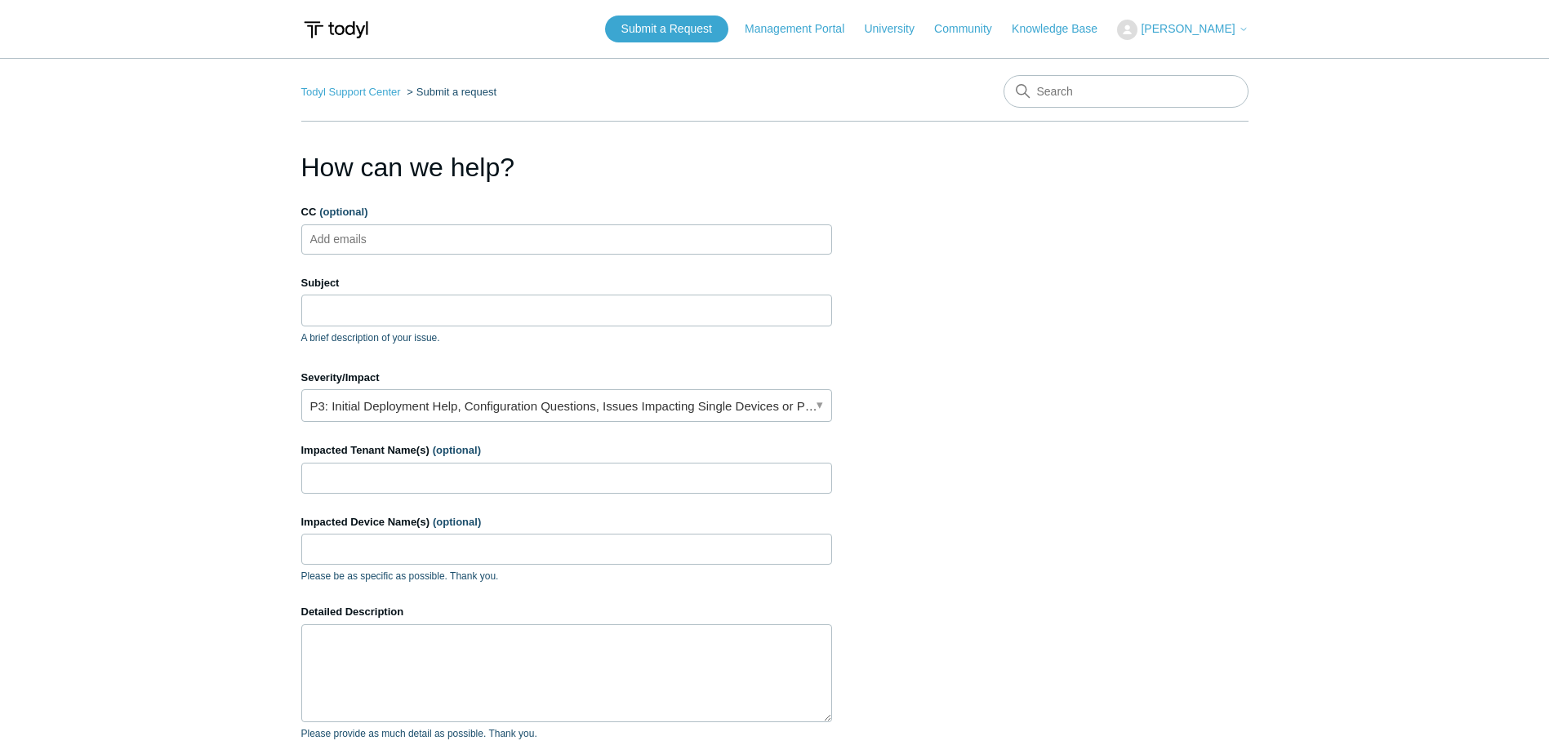
click at [499, 225] on ul "Add emails" at bounding box center [566, 240] width 531 height 30
click at [369, 315] on input "Subject" at bounding box center [566, 310] width 531 height 31
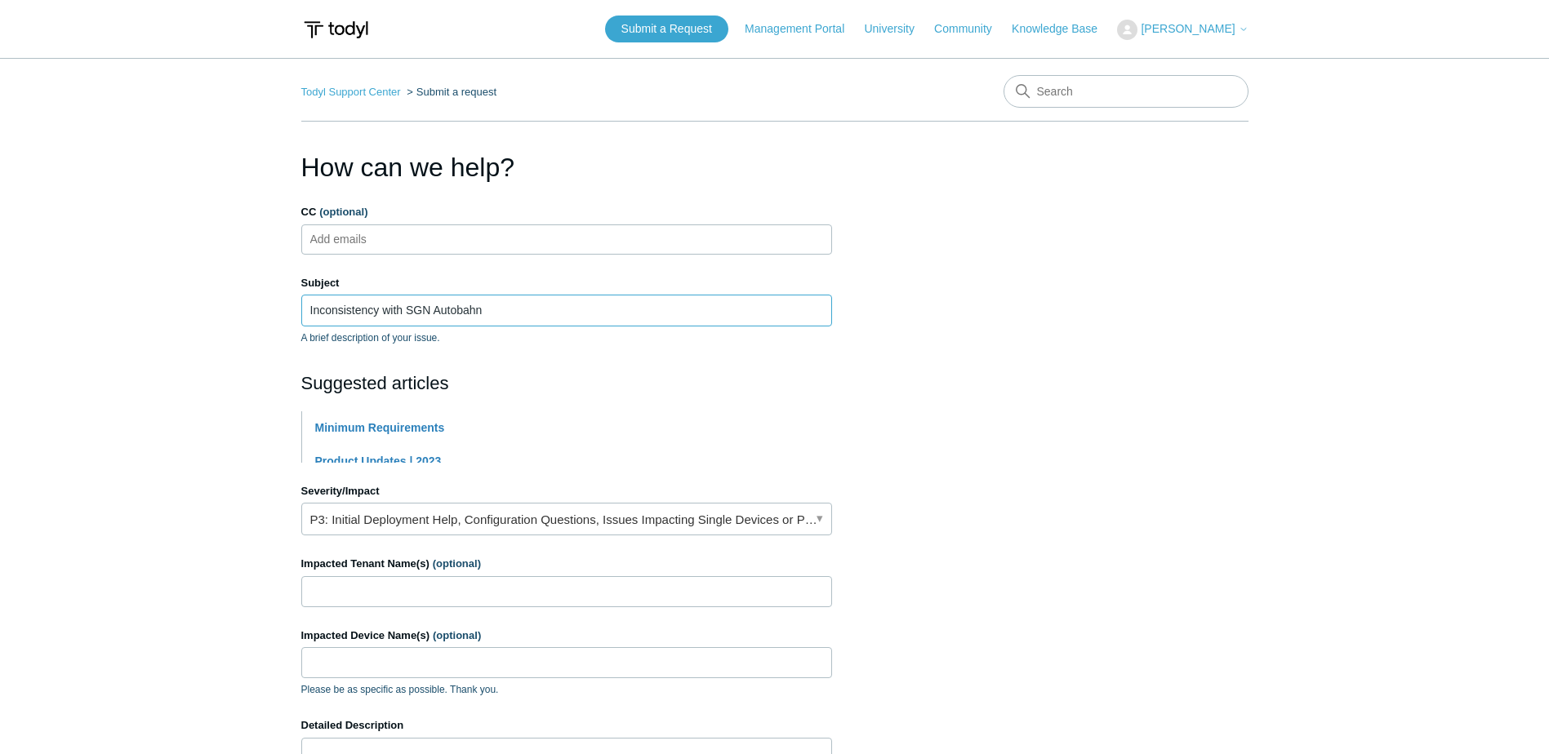
type input "Inconsistency with SGN Autobahn"
click at [511, 416] on li "Minimum Requirements" at bounding box center [573, 427] width 517 height 33
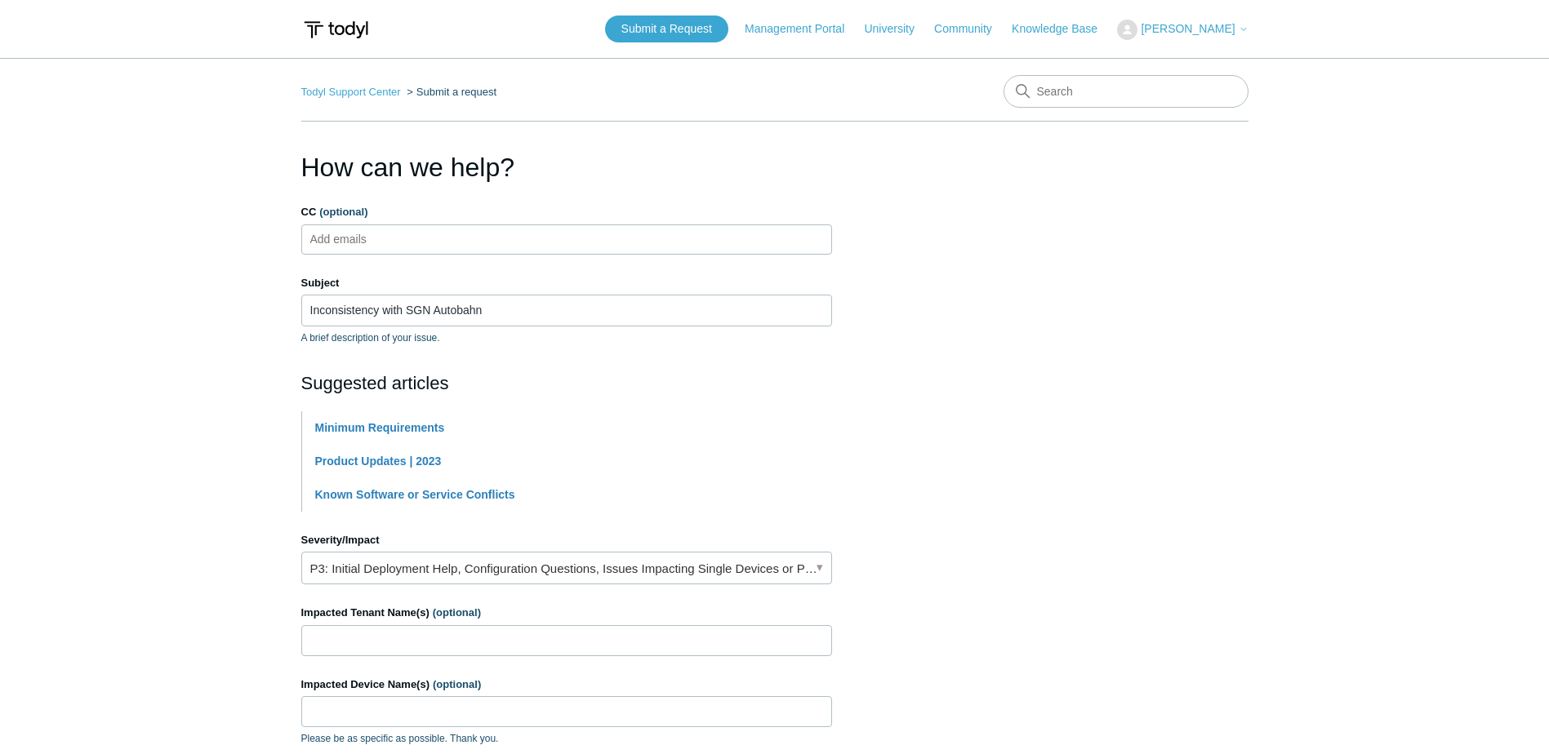
click at [534, 589] on form "CC (optional) Add emails Subject Inconsistency with SGN Autobahn A brief descri…" at bounding box center [566, 623] width 531 height 838
click at [553, 573] on link "P3: Initial Deployment Help, Configuration Questions, Issues Impacting Single D…" at bounding box center [566, 568] width 531 height 33
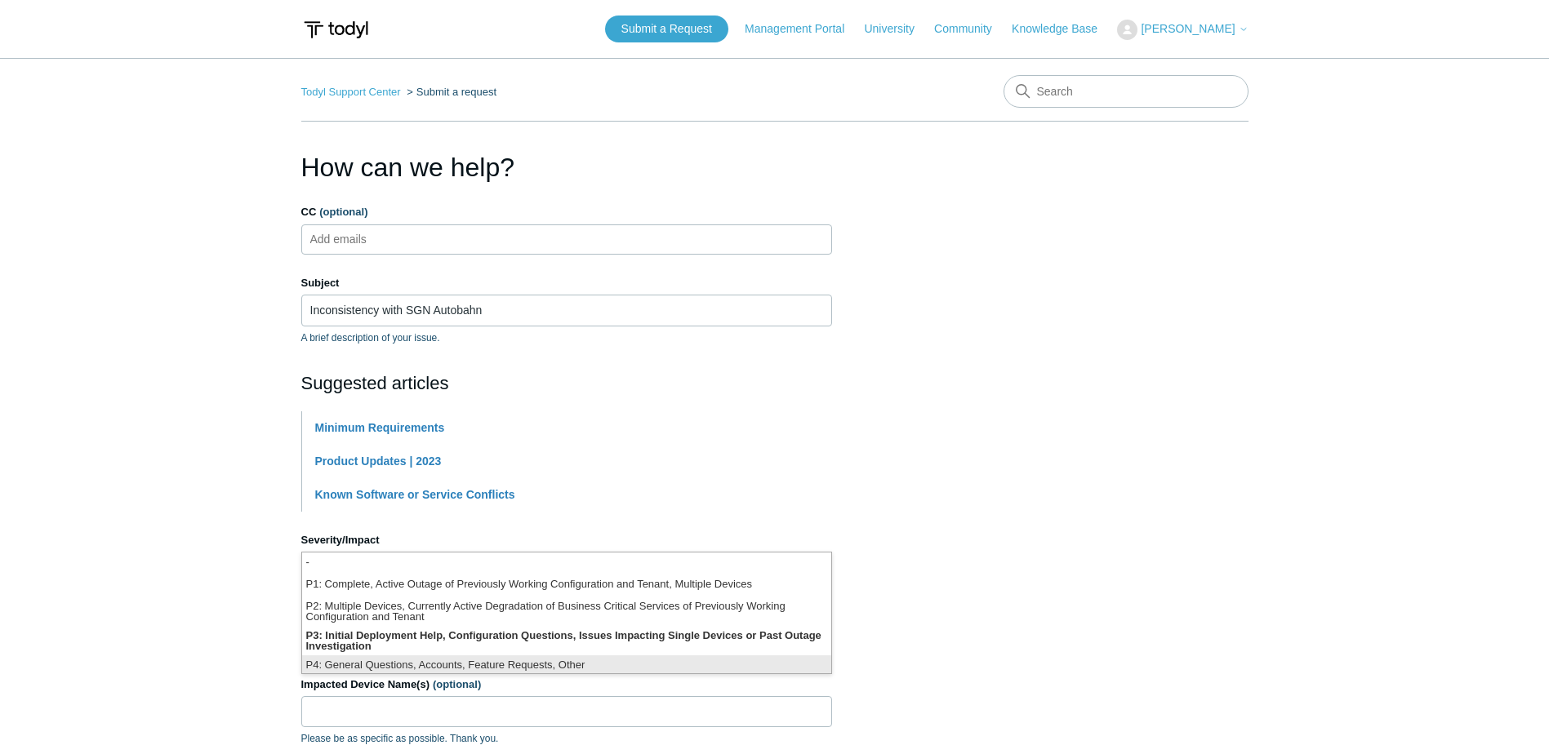
scroll to position [4, 0]
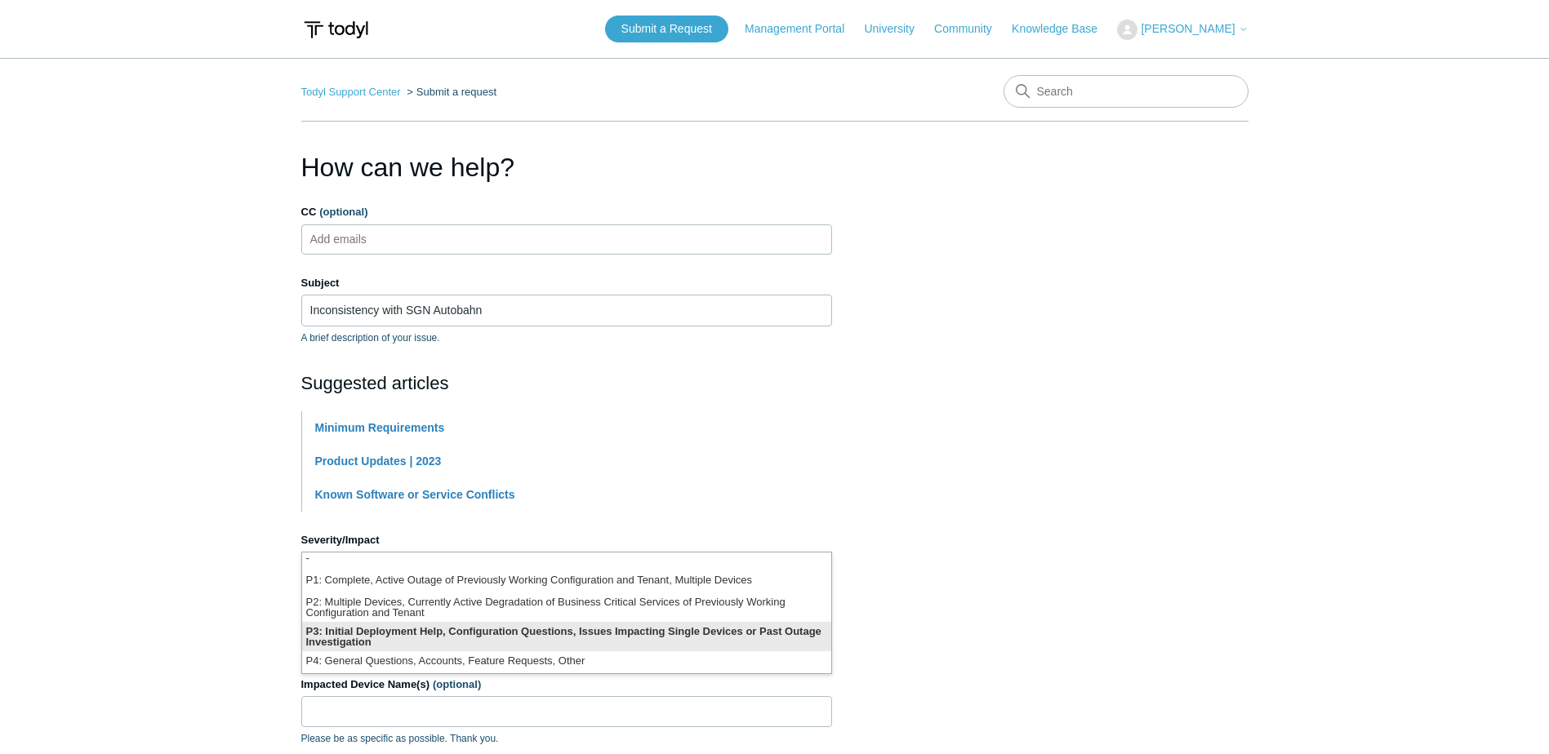
click at [549, 634] on li "P3: Initial Deployment Help, Configuration Questions, Issues Impacting Single D…" at bounding box center [566, 636] width 529 height 29
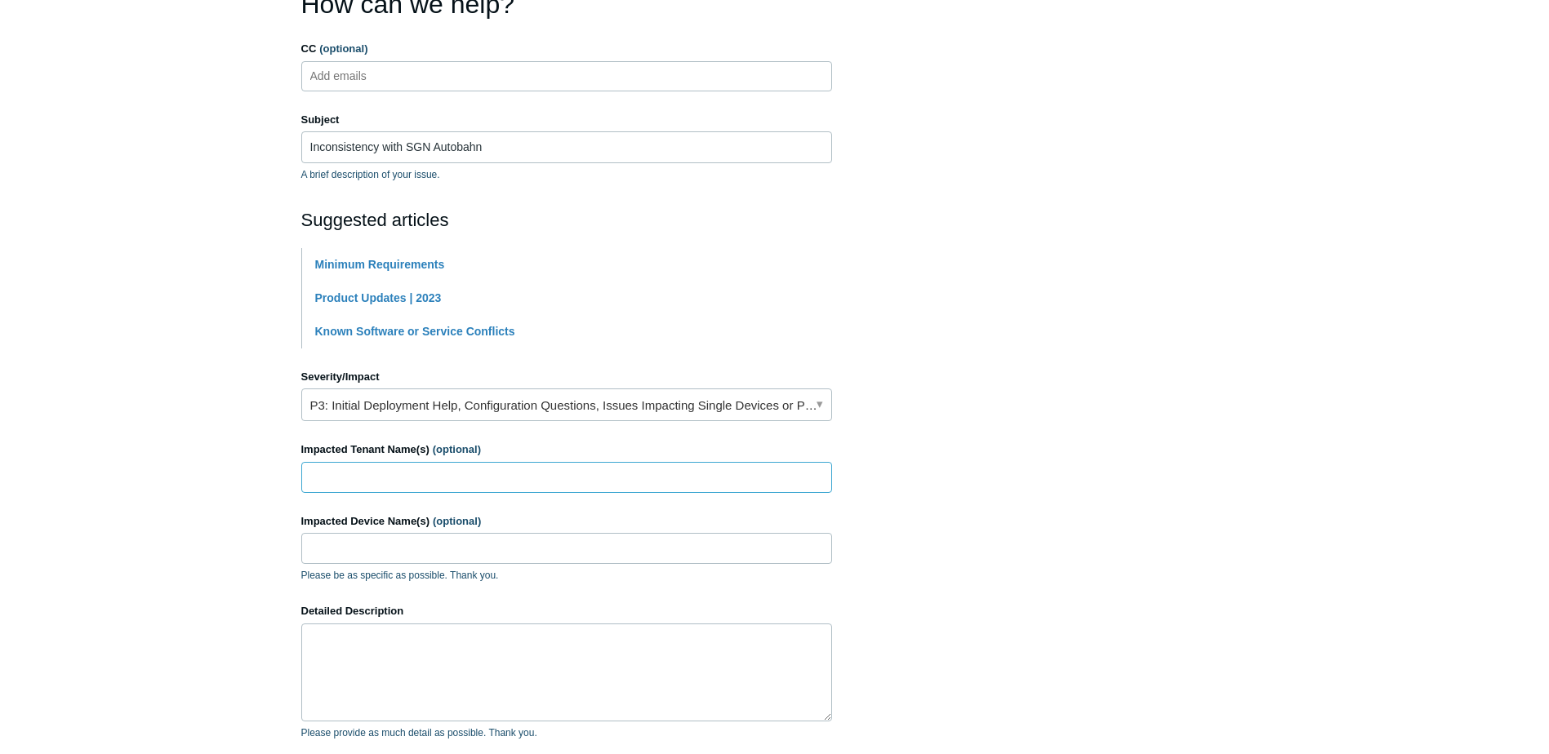
click at [396, 478] on input "Impacted Tenant Name(s) (optional)" at bounding box center [566, 477] width 531 height 31
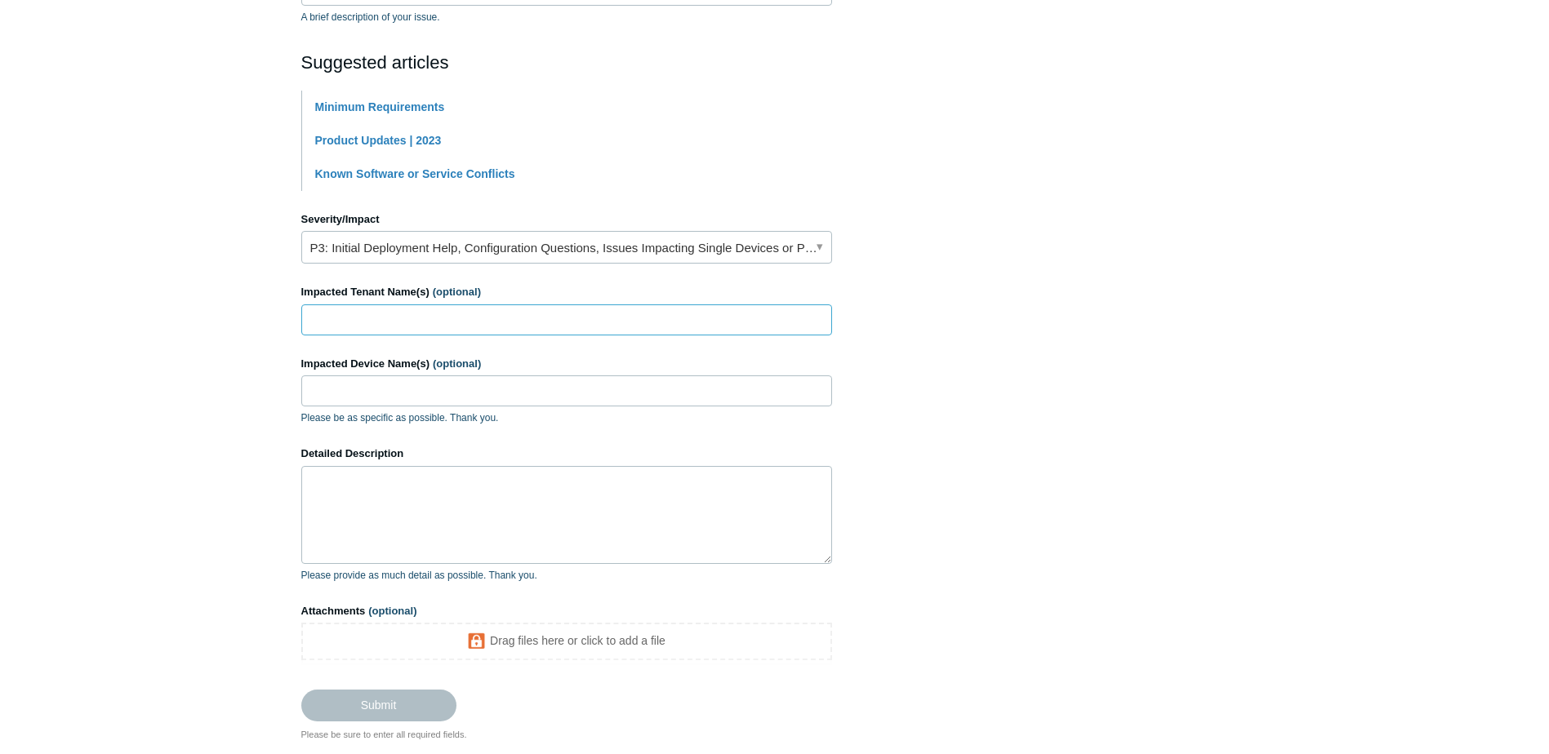
scroll to position [327, 0]
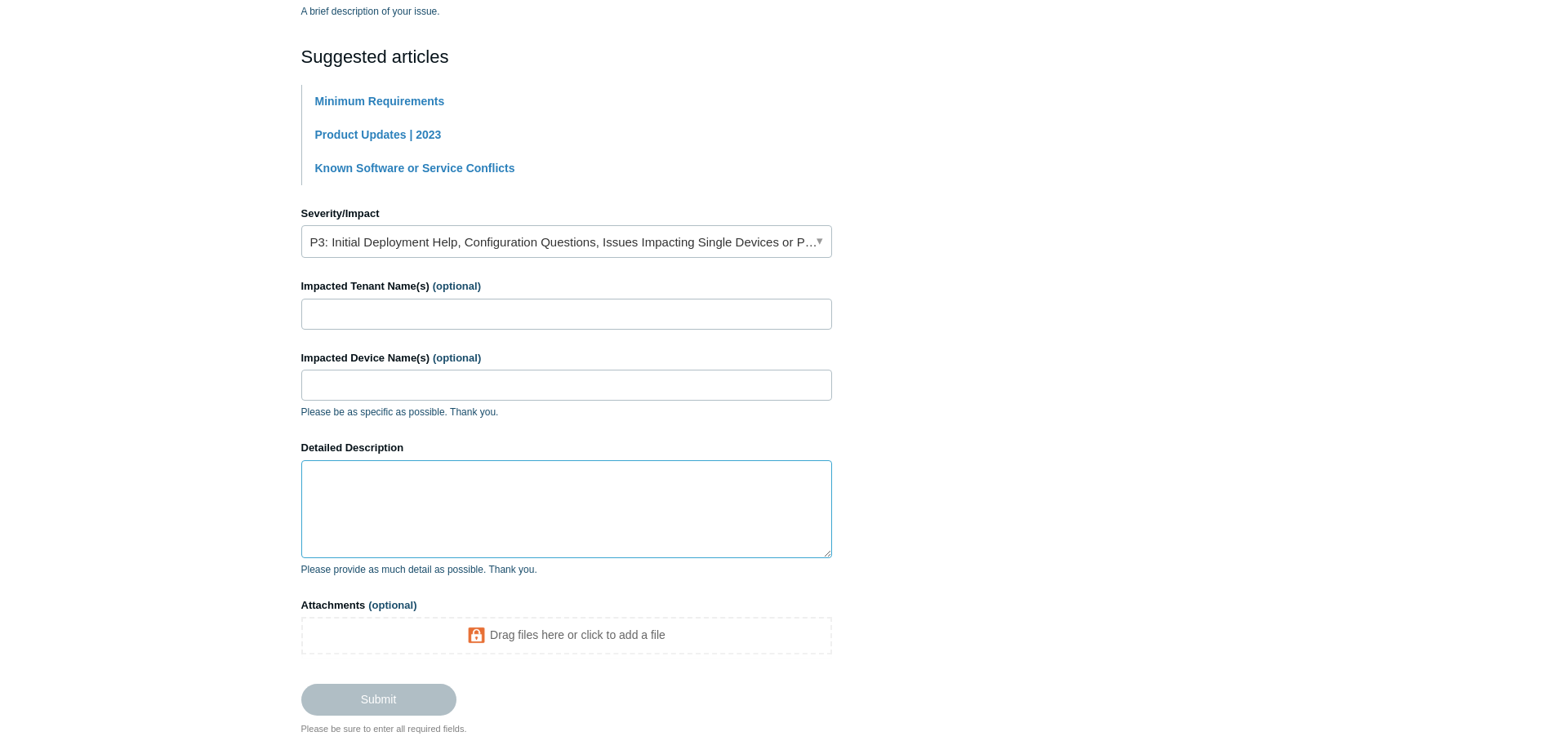
click at [386, 480] on textarea "Detailed Description" at bounding box center [566, 509] width 531 height 98
click at [384, 489] on textarea "Detailed Description" at bounding box center [566, 509] width 531 height 98
type textarea "F"
click at [314, 477] on textarea "We have had around 3 cases of the same i" at bounding box center [566, 509] width 531 height 98
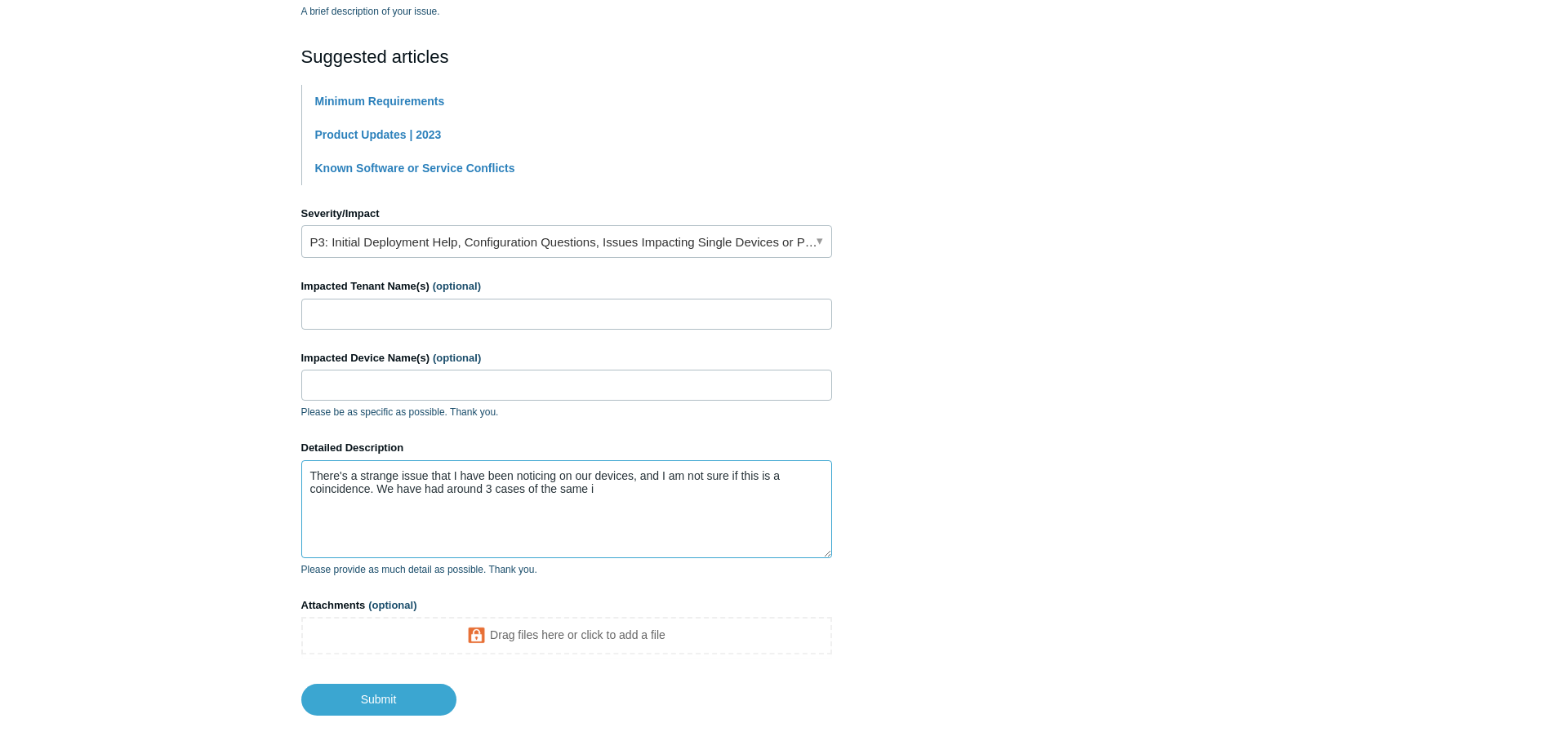
click at [376, 492] on textarea "There's a strange issue that I have been noticing on our devices, and I am not …" at bounding box center [566, 509] width 531 height 98
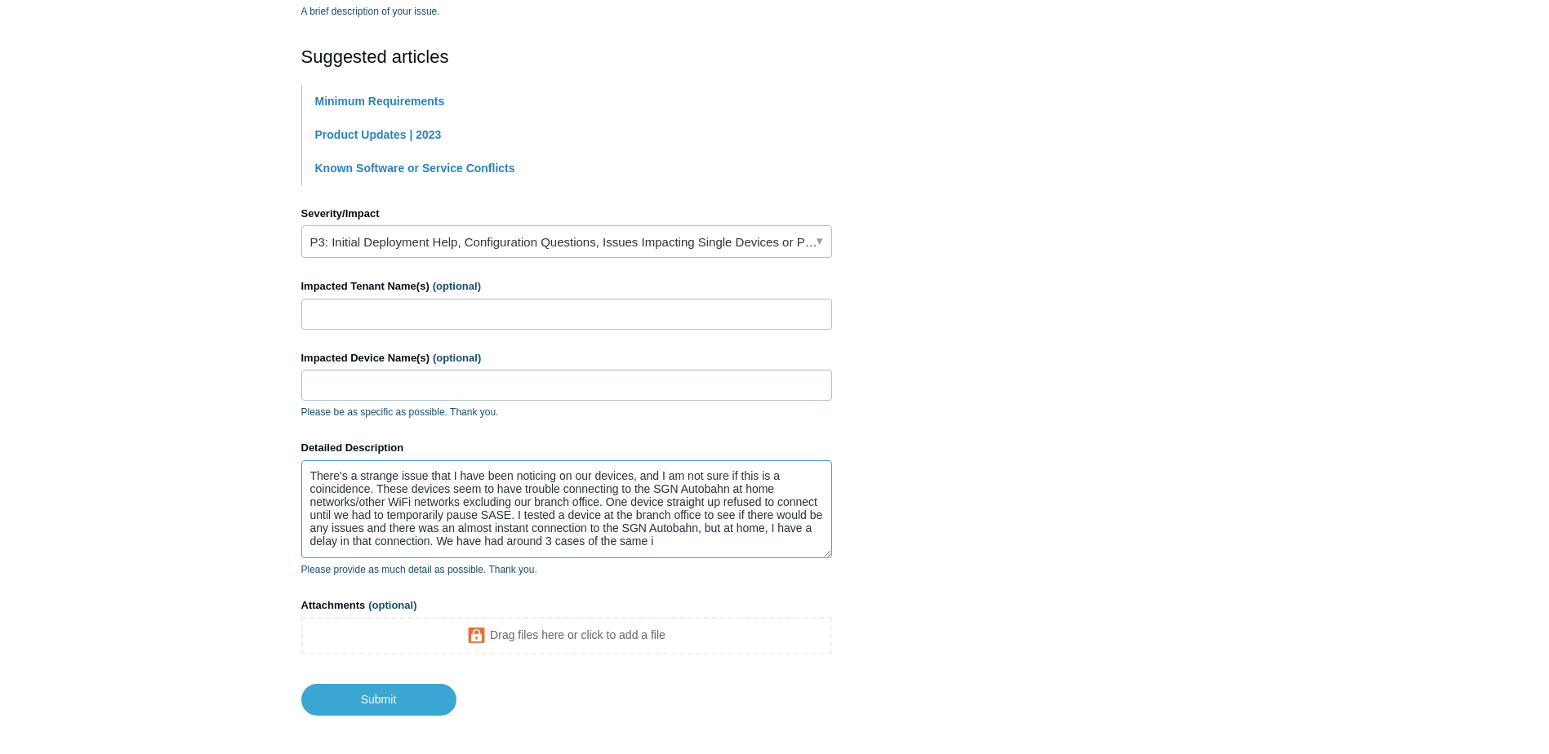
click at [496, 551] on textarea "There's a strange issue that I have been noticing on our devices, and I am not …" at bounding box center [566, 509] width 531 height 98
click at [516, 540] on textarea "There's a strange issue that I have been noticing on our devices, and I am not …" at bounding box center [566, 509] width 531 height 98
click at [571, 542] on textarea "There's a strange issue that I have been noticing on our devices, and I am not …" at bounding box center [566, 509] width 531 height 98
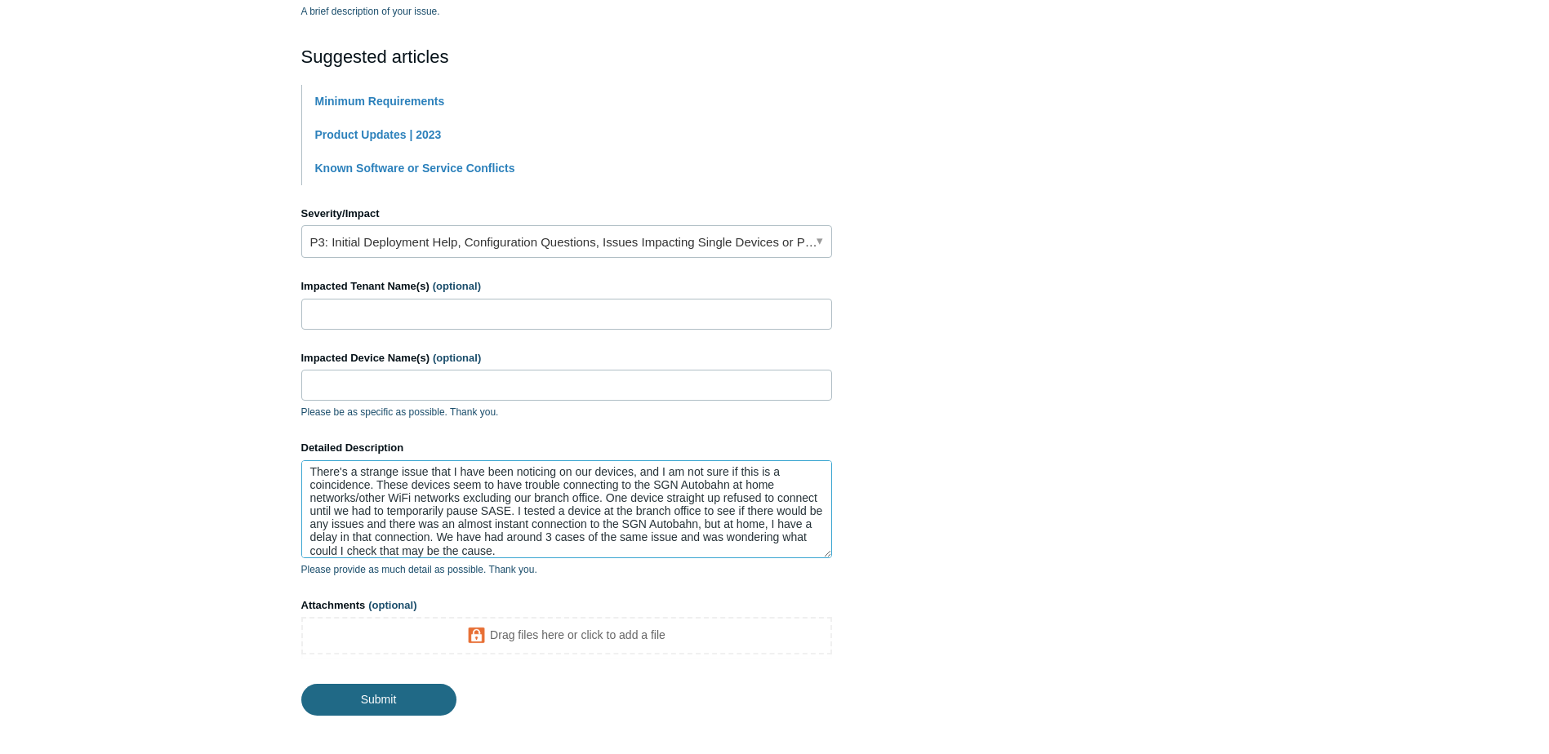
type textarea "There's a strange issue that I have been noticing on our devices, and I am not …"
click at [384, 707] on input "Submit" at bounding box center [378, 700] width 155 height 33
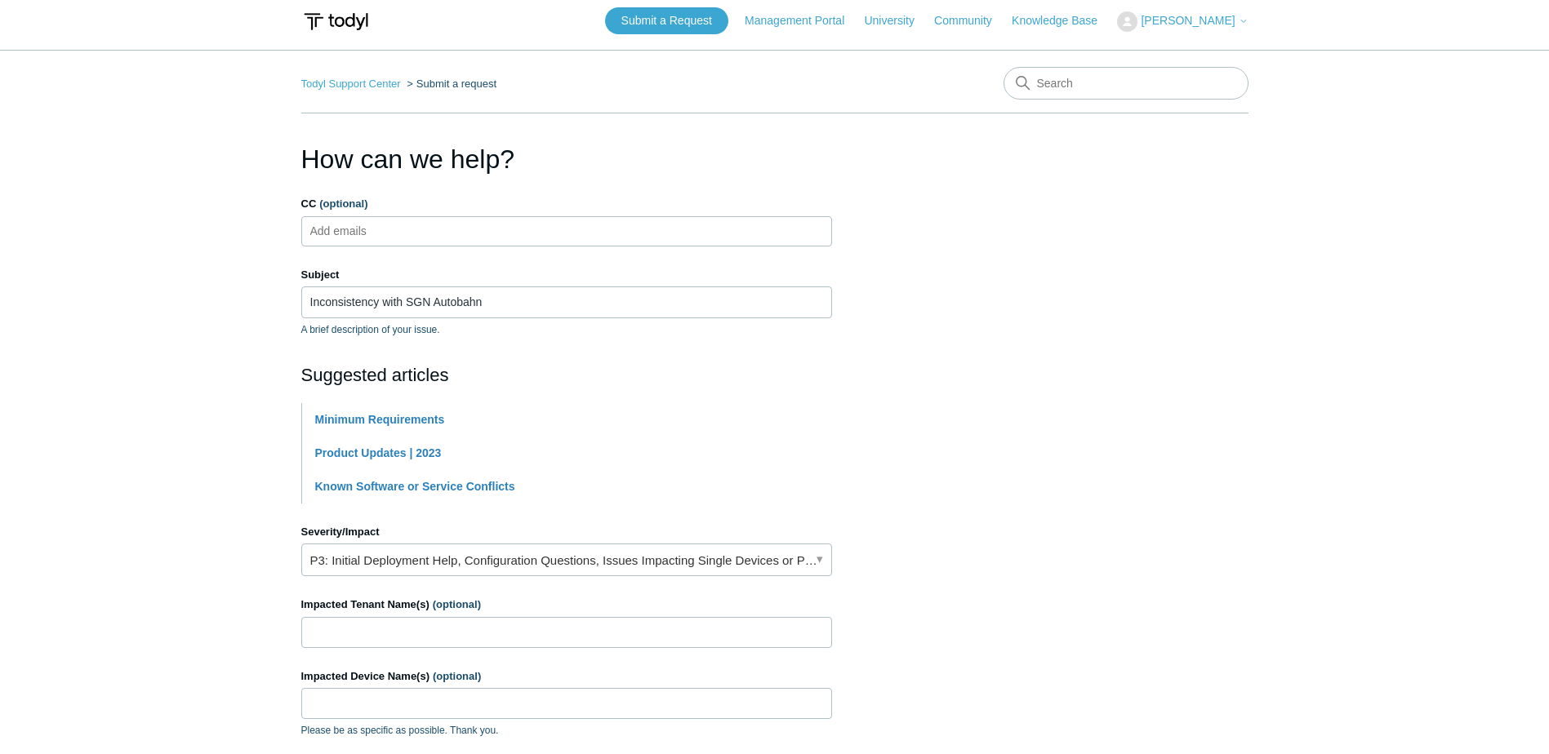
scroll to position [0, 0]
